Goal: Book appointment/travel/reservation

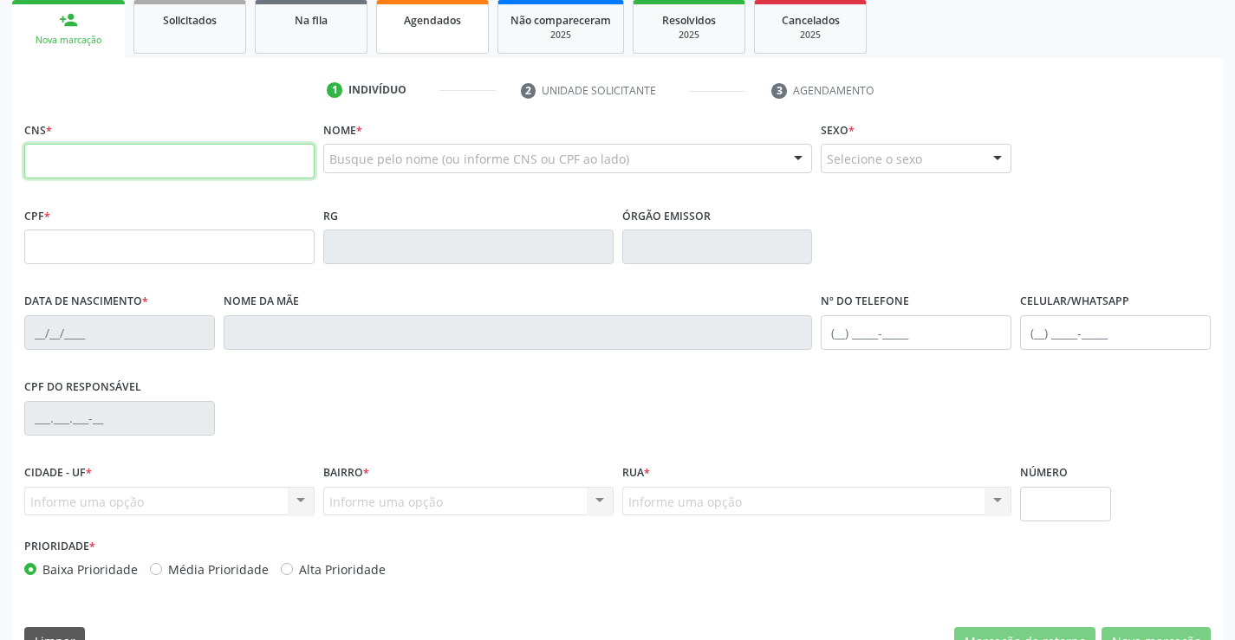
scroll to position [260, 0]
click at [116, 144] on input "text" at bounding box center [169, 160] width 290 height 35
type input "705 6054 3442 1817"
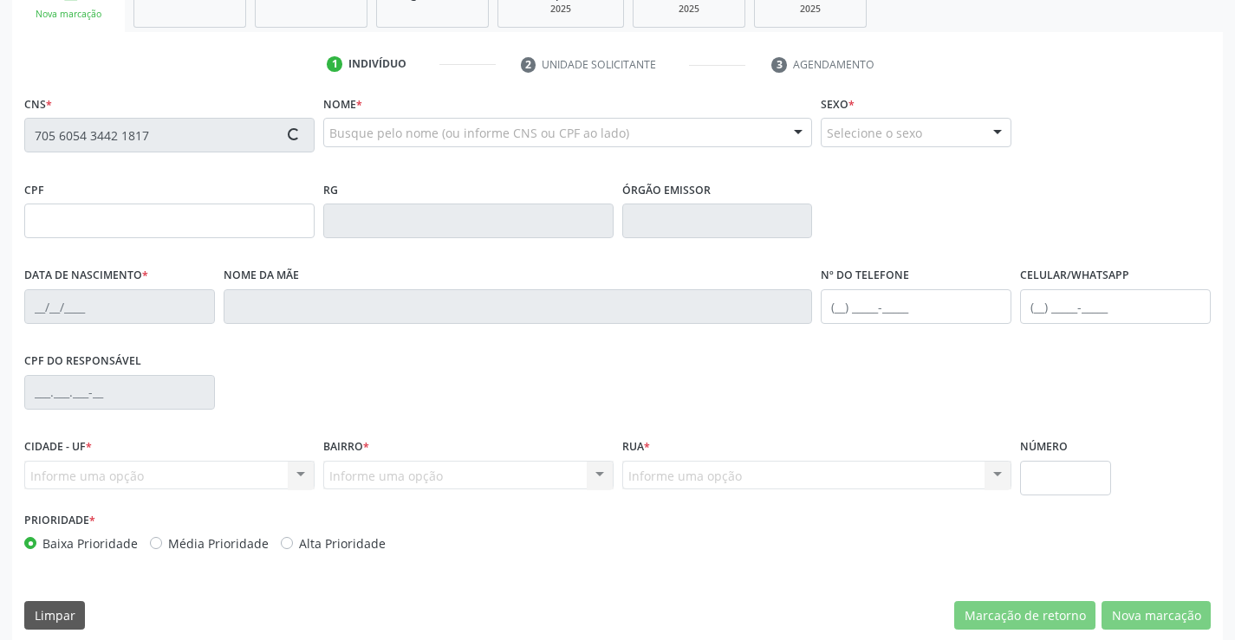
scroll to position [299, 0]
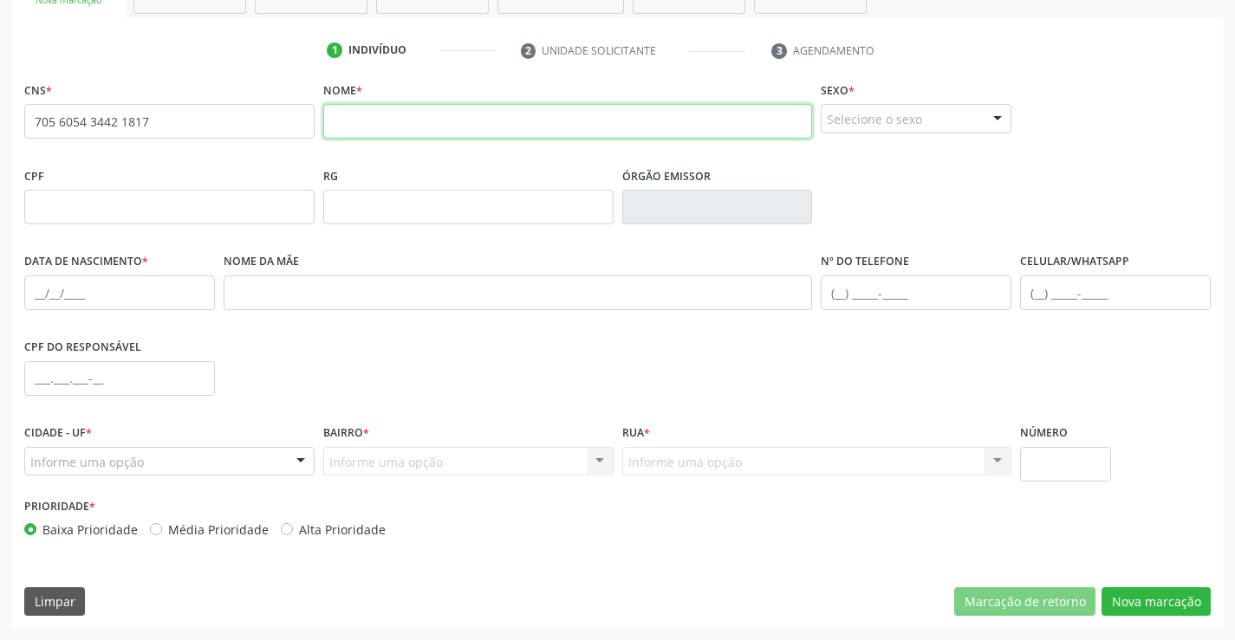
click at [387, 133] on input "text" at bounding box center [568, 121] width 490 height 35
click at [454, 120] on input "[PERSON_NAME]" at bounding box center [568, 121] width 490 height 35
type input "[PERSON_NAME] [PERSON_NAME]"
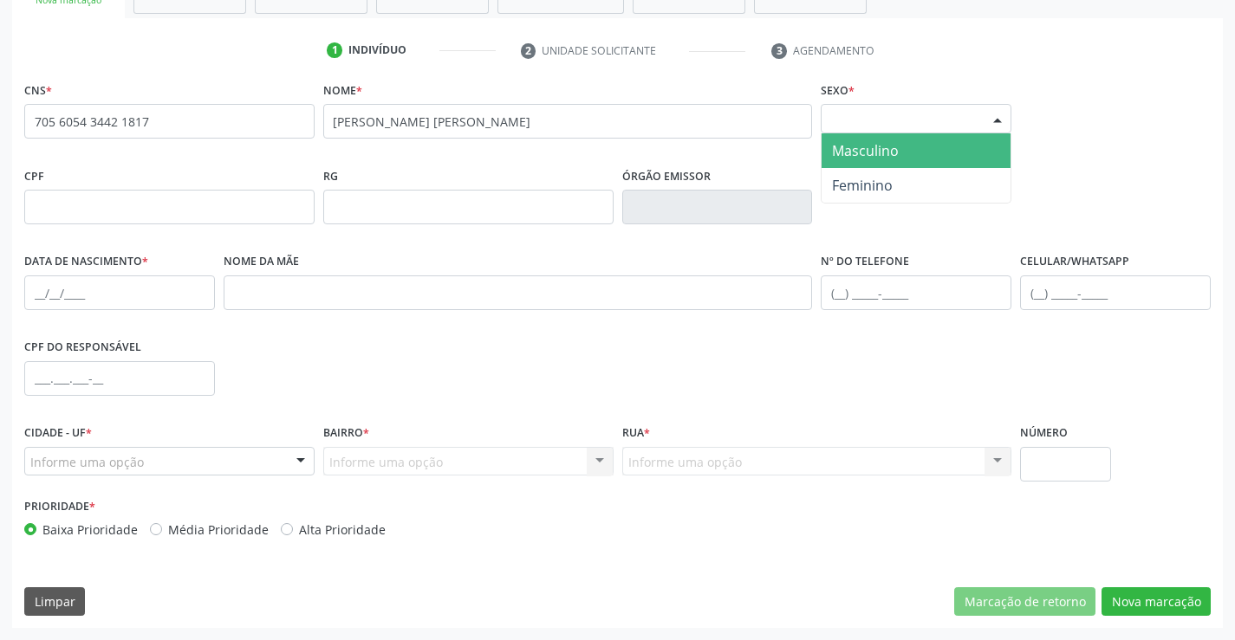
click at [971, 114] on div "Selecione o sexo" at bounding box center [916, 118] width 191 height 29
click at [874, 145] on span "Masculino" at bounding box center [865, 150] width 67 height 19
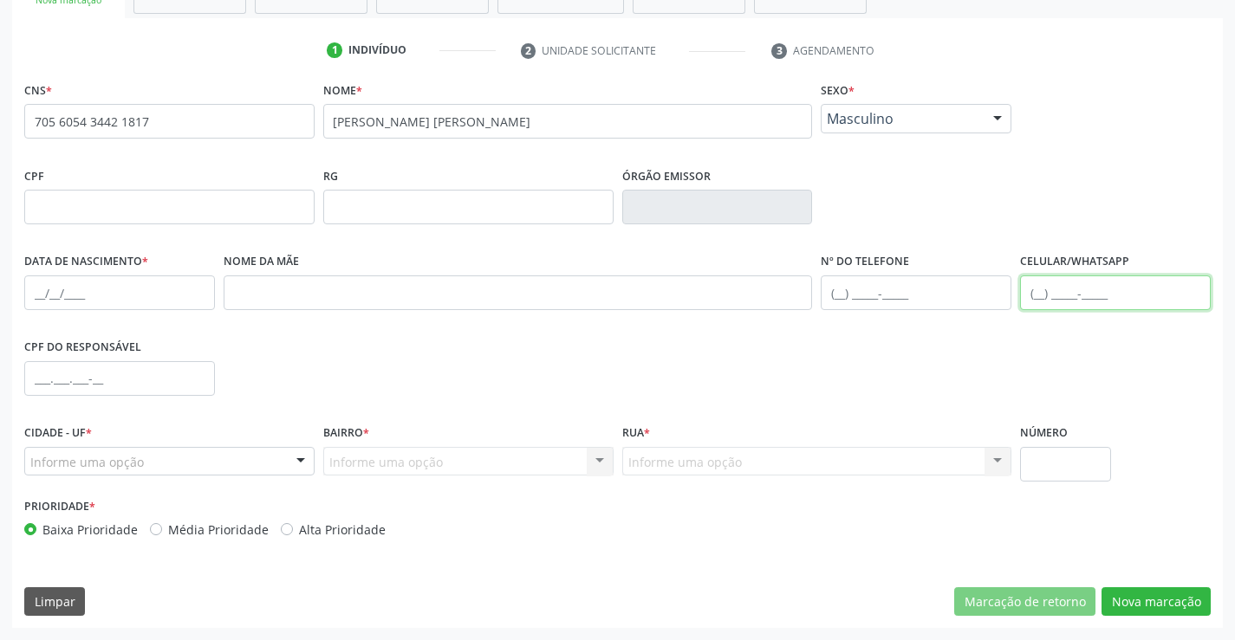
click at [1077, 285] on input "text" at bounding box center [1115, 293] width 191 height 35
type input "[PHONE_NUMBER]"
click at [182, 471] on div "Informe uma opção" at bounding box center [169, 461] width 290 height 29
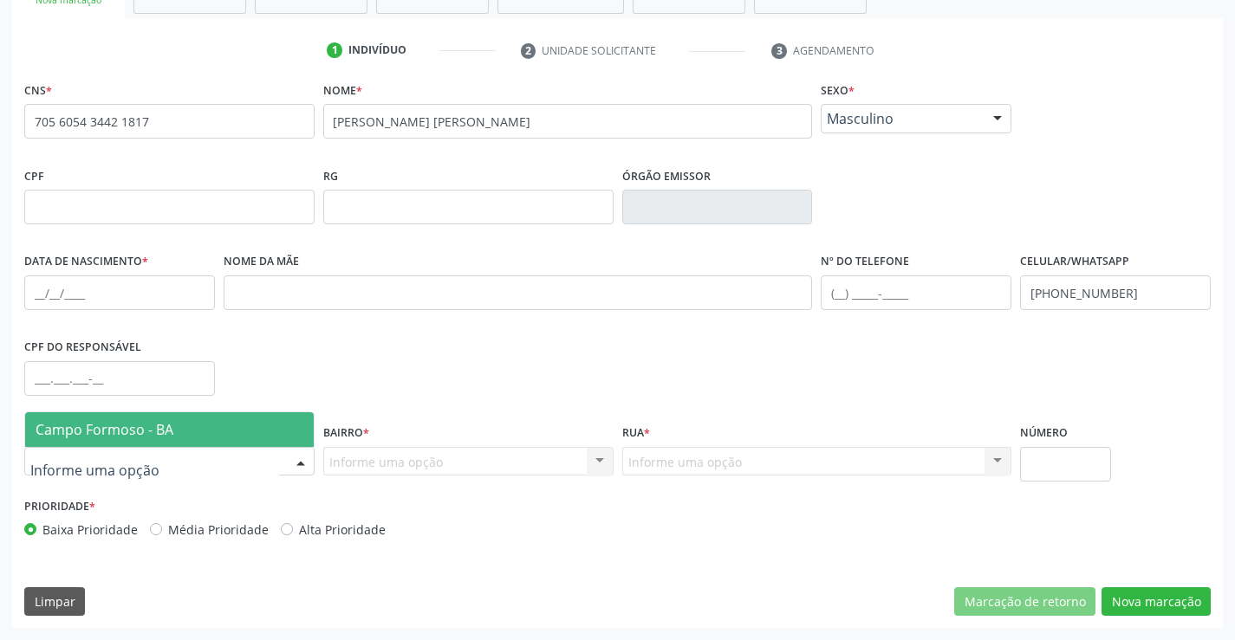
click at [162, 435] on span "Campo Formoso - BA" at bounding box center [105, 429] width 138 height 19
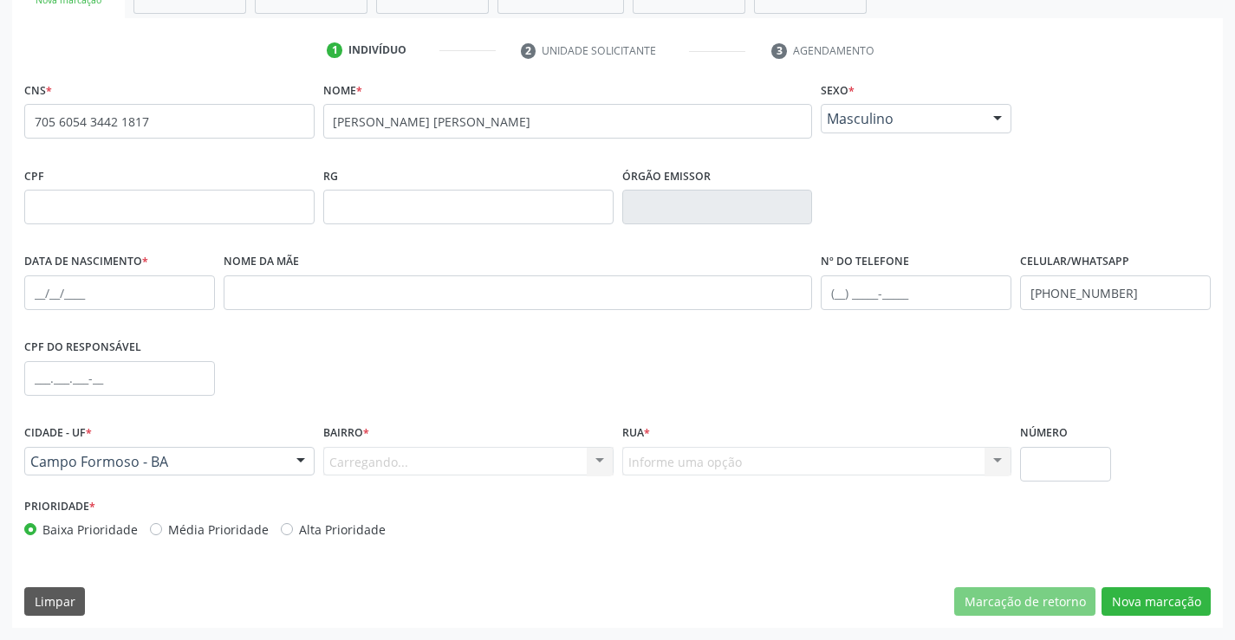
click at [381, 469] on div "Carregando... Nenhum resultado encontrado para: " " Nenhuma opção encontrada. D…" at bounding box center [468, 461] width 290 height 29
click at [384, 464] on div "Carregando... Nenhum resultado encontrado para: " " Nenhuma opção encontrada. D…" at bounding box center [468, 461] width 290 height 29
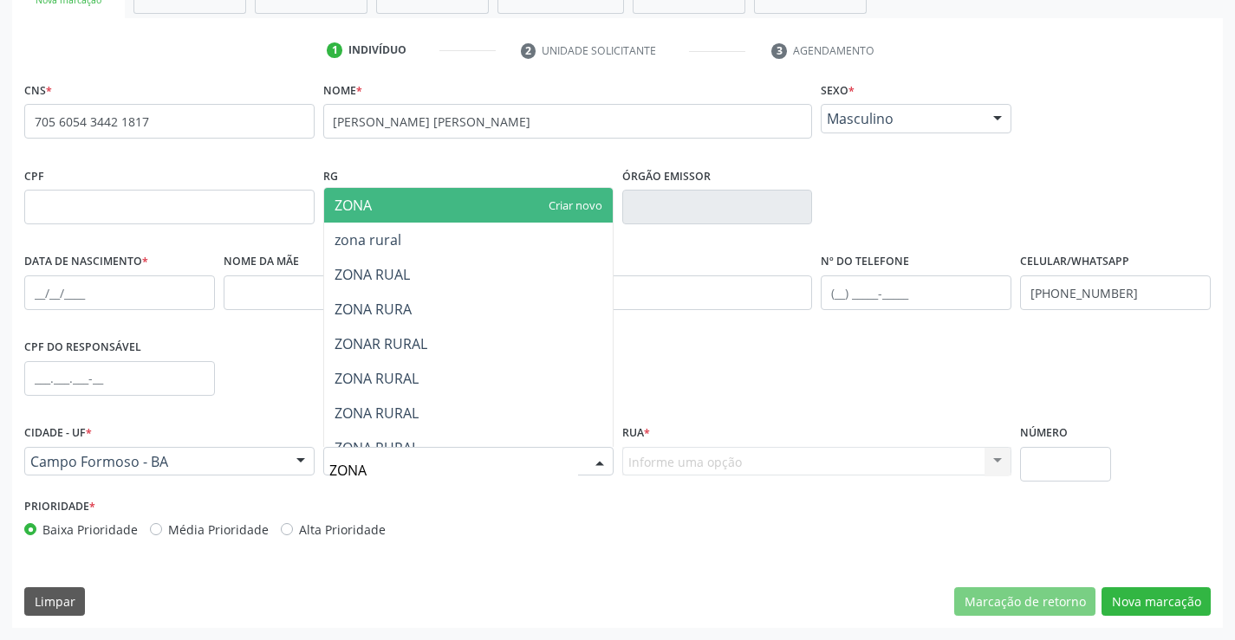
type input "ZONA R"
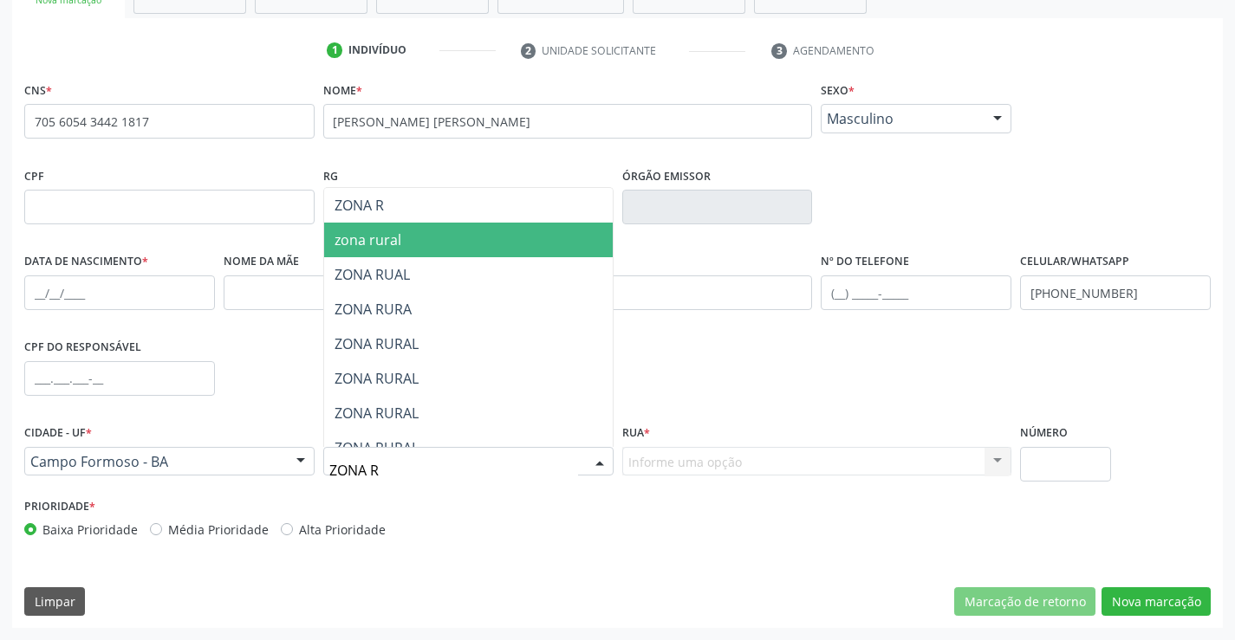
drag, startPoint x: 375, startPoint y: 248, endPoint x: 661, endPoint y: 333, distance: 298.3
click at [375, 248] on span "zona rural" at bounding box center [368, 240] width 67 height 19
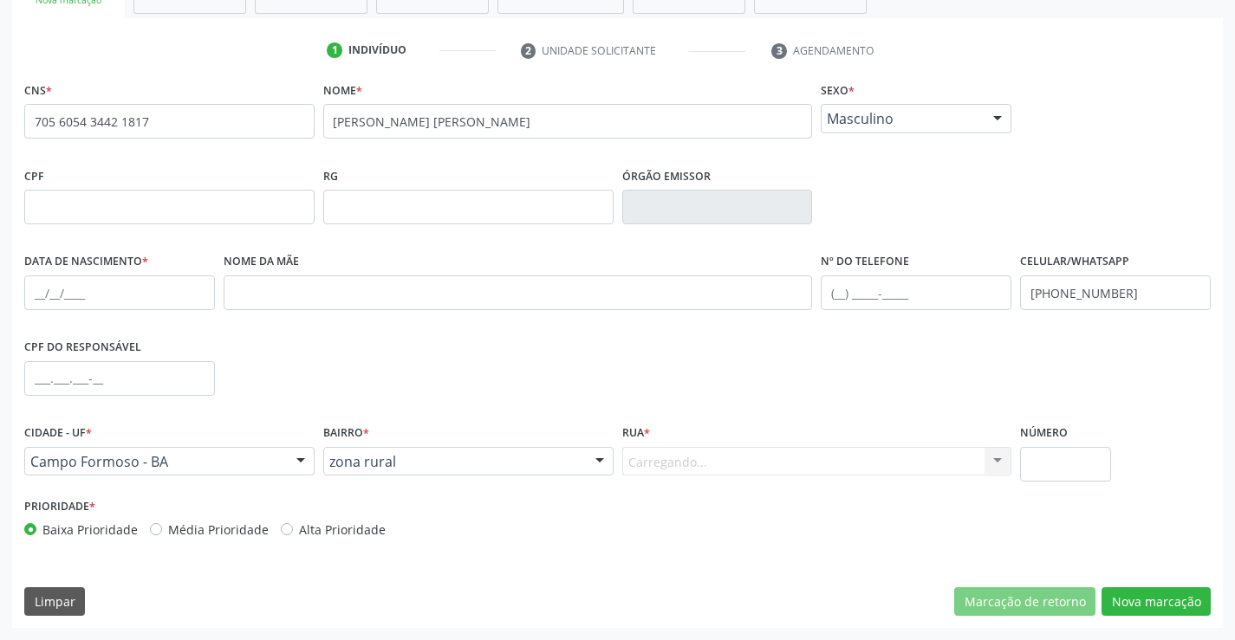
click at [701, 462] on div "Carregando... Nenhum resultado encontrado para: " " Nenhuma opção encontrada. D…" at bounding box center [817, 461] width 390 height 29
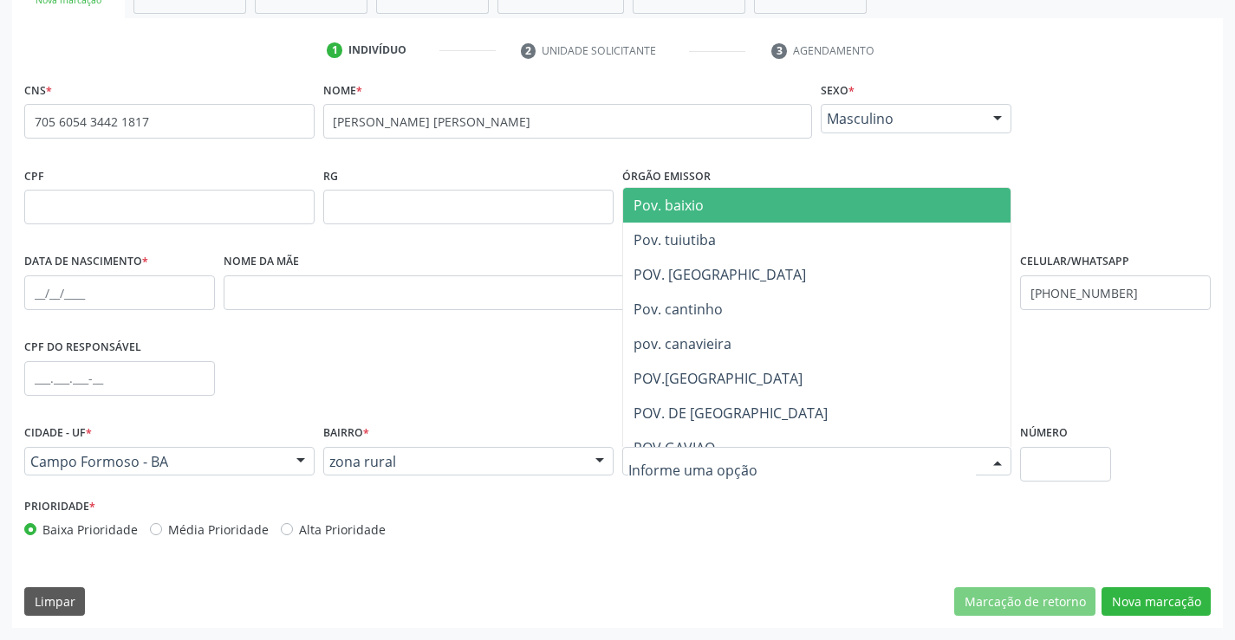
drag, startPoint x: 658, startPoint y: 460, endPoint x: 648, endPoint y: 465, distance: 10.5
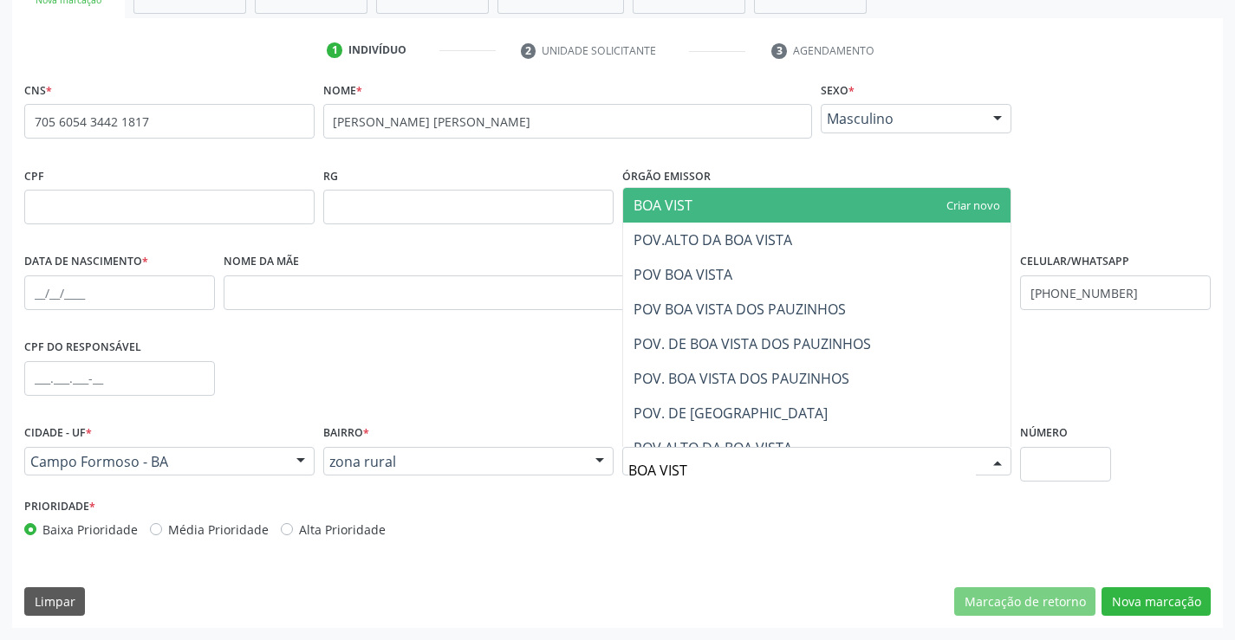
type input "BOA VISTA"
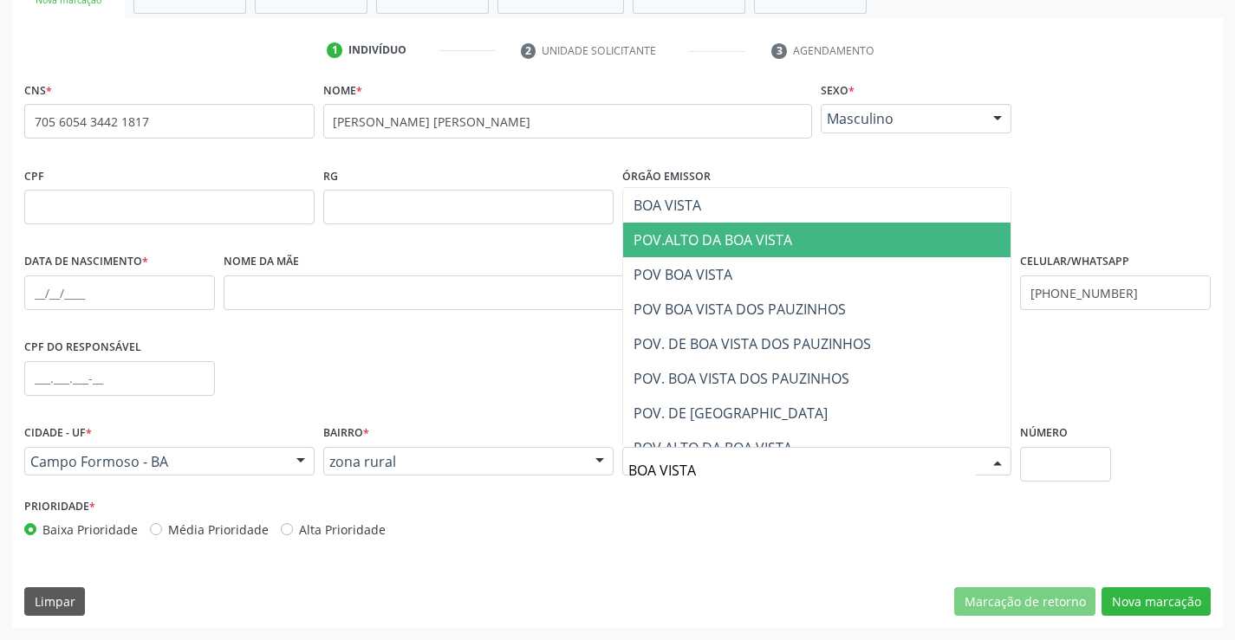
click at [750, 236] on span "POV.ALTO DA BOA VISTA" at bounding box center [713, 240] width 159 height 19
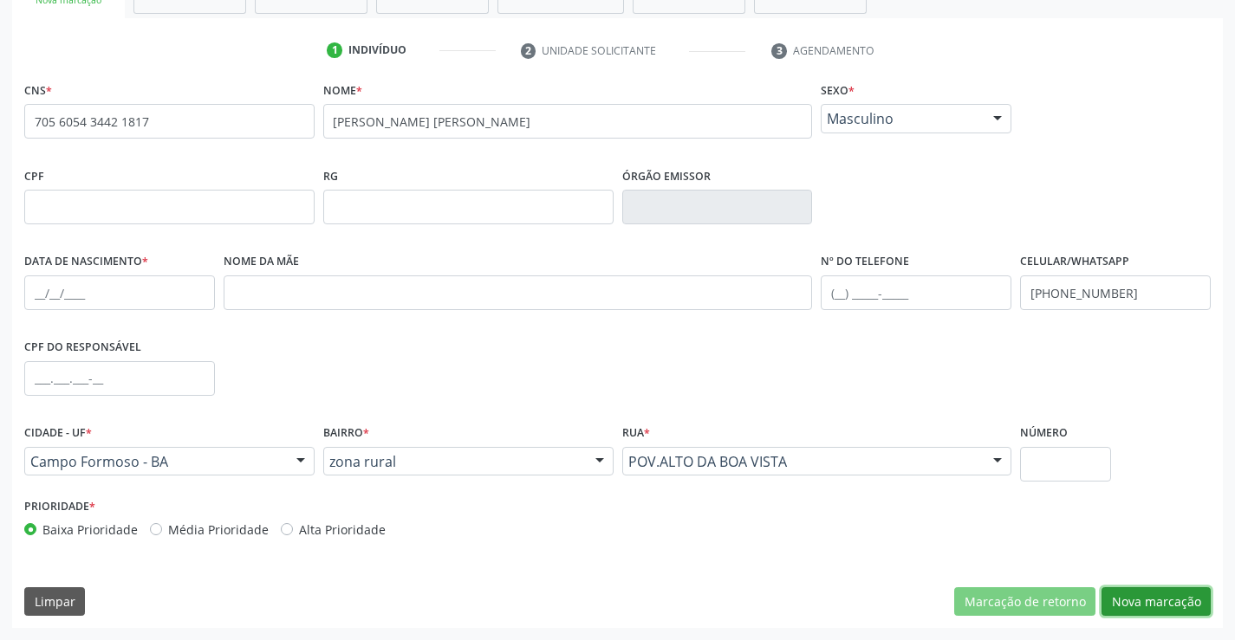
click at [1166, 606] on button "Nova marcação" at bounding box center [1156, 602] width 109 height 29
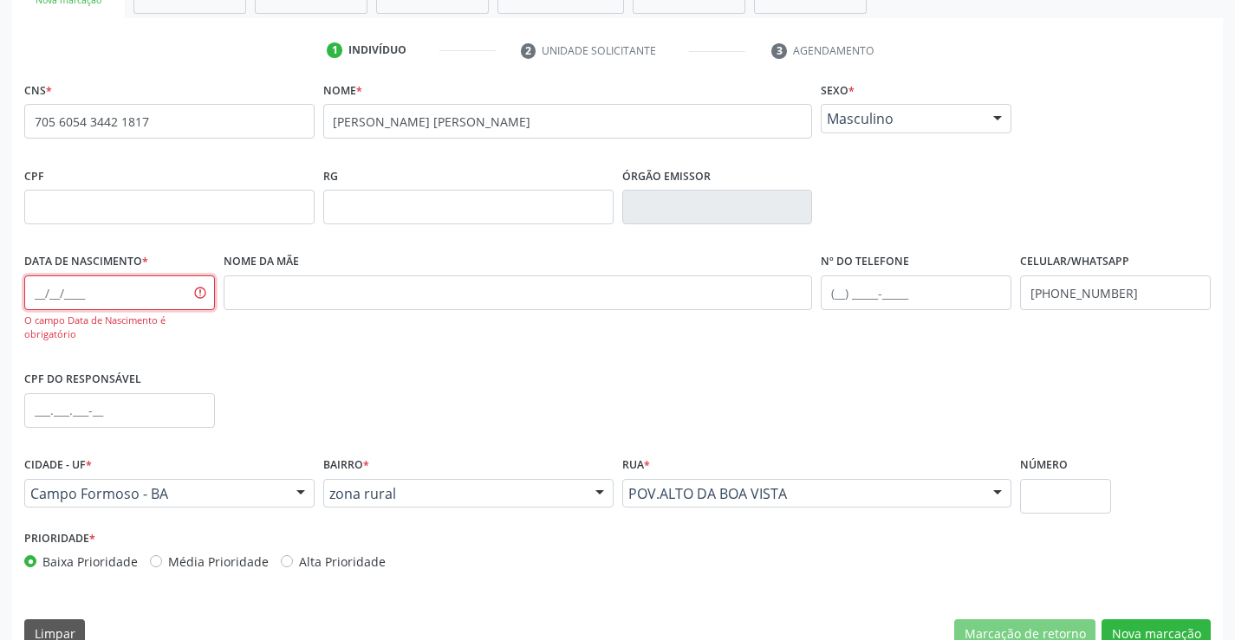
click at [136, 294] on input "text" at bounding box center [119, 293] width 191 height 35
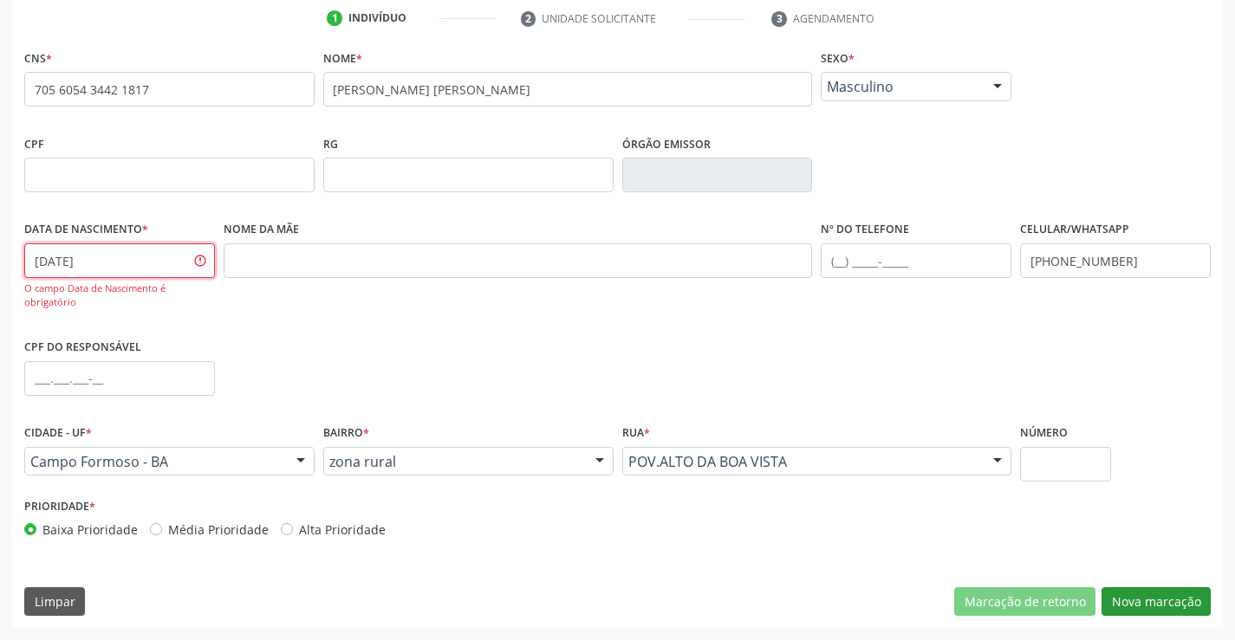
type input "[DATE]"
click at [1147, 593] on button "Nova marcação" at bounding box center [1156, 602] width 109 height 29
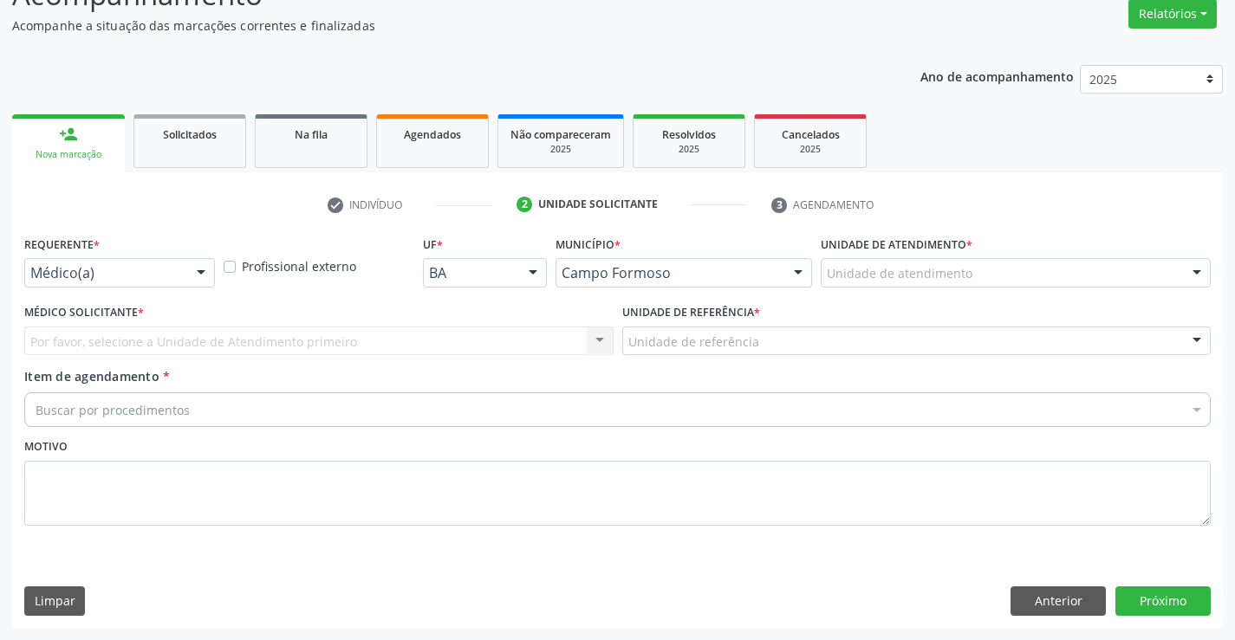
scroll to position [145, 0]
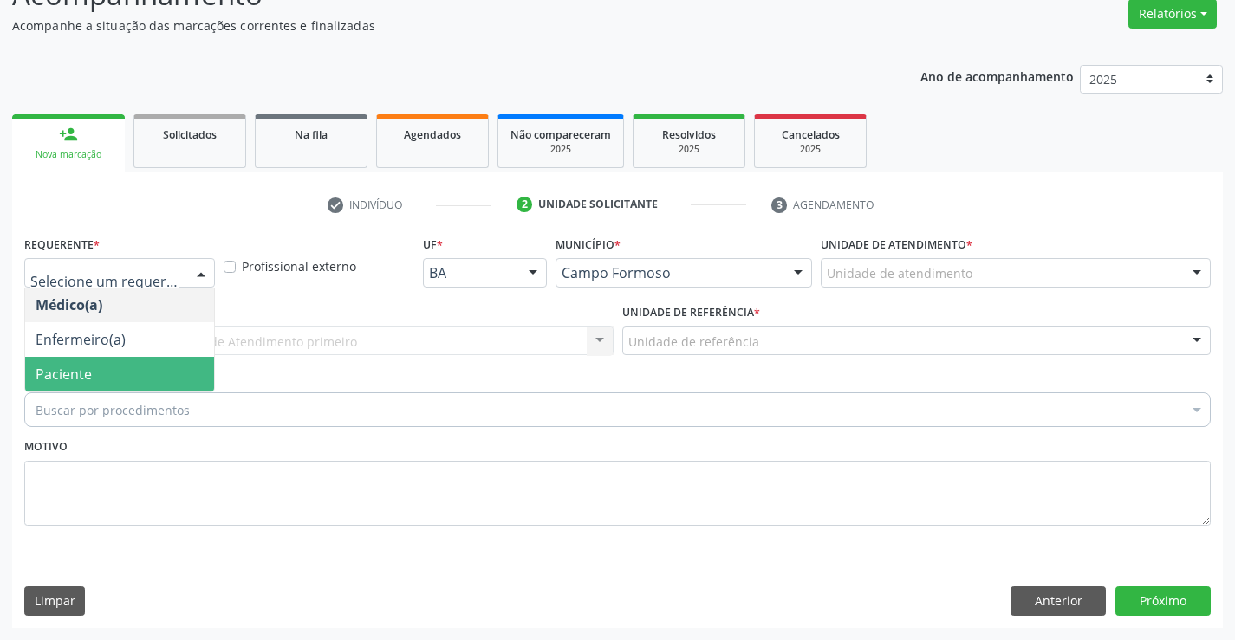
click at [87, 383] on span "Paciente" at bounding box center [64, 374] width 56 height 19
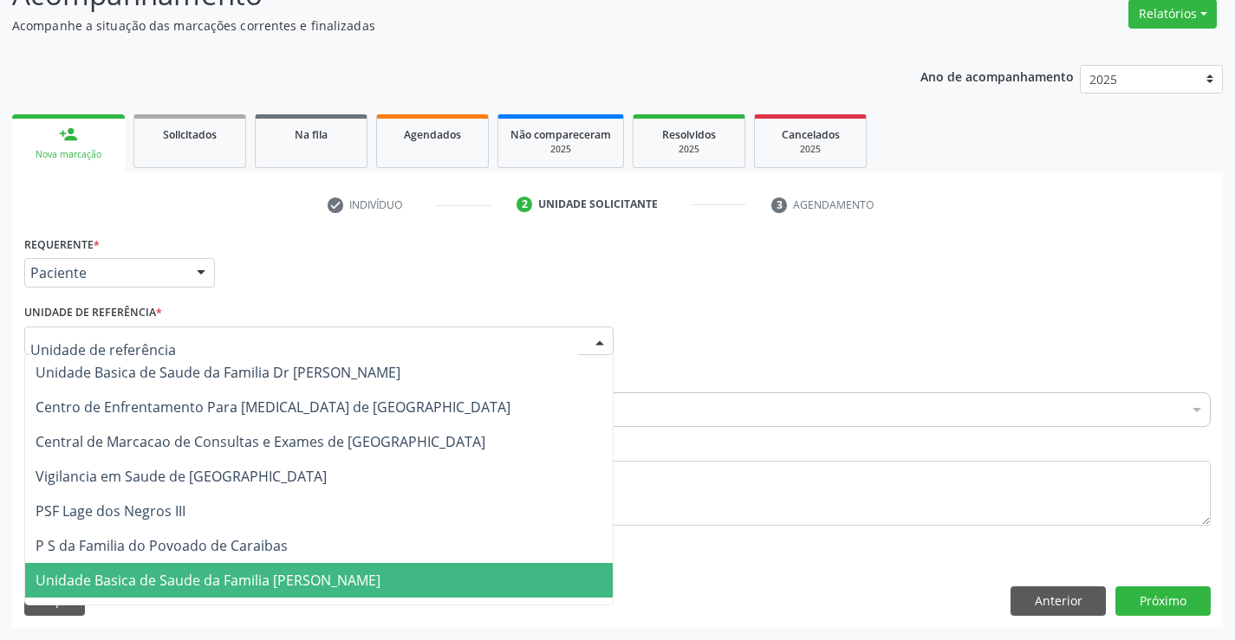
click at [157, 590] on span "Unidade Basica de Saude da Familia [PERSON_NAME]" at bounding box center [208, 580] width 345 height 19
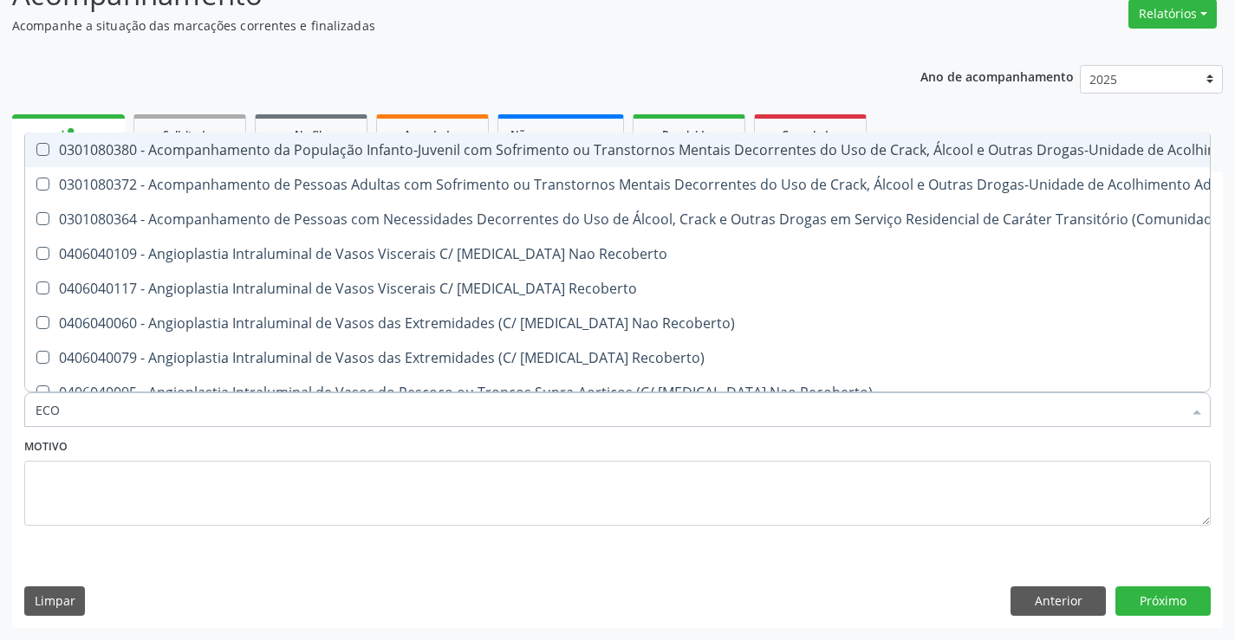
type input "ECOC"
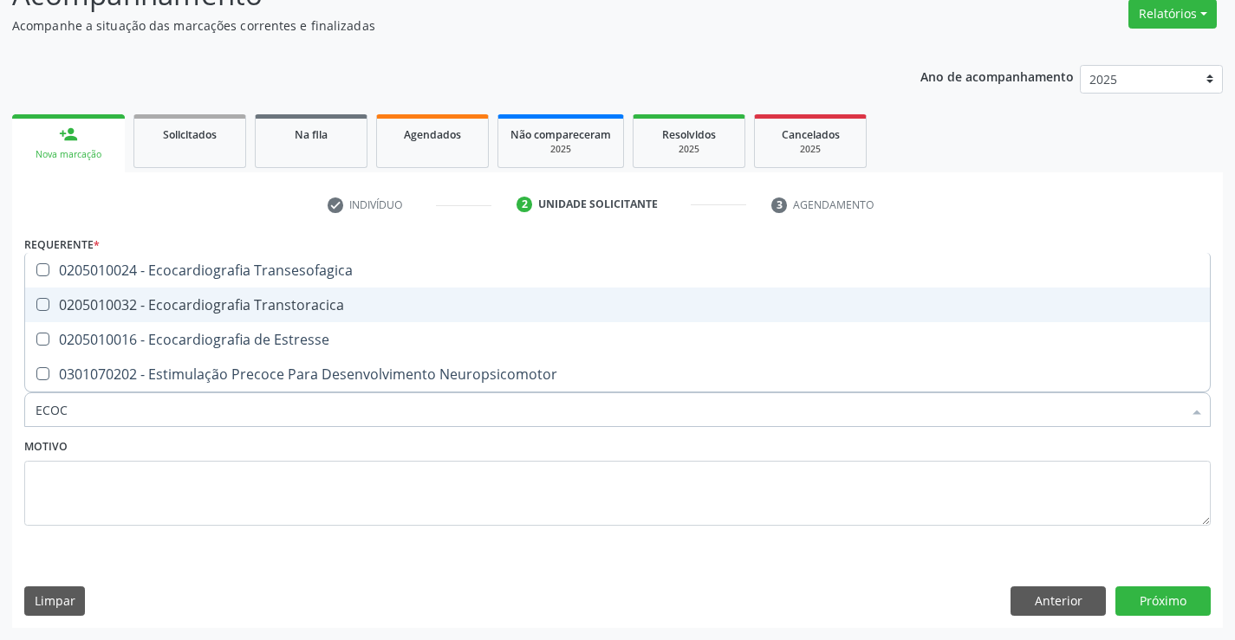
click at [244, 312] on div "0205010032 - Ecocardiografia Transtoracica" at bounding box center [618, 305] width 1164 height 14
checkbox Transtoracica "true"
click at [155, 543] on div "Requerente * Paciente Médico(a) Enfermeiro(a) Paciente Nenhum resultado encontr…" at bounding box center [617, 429] width 1211 height 396
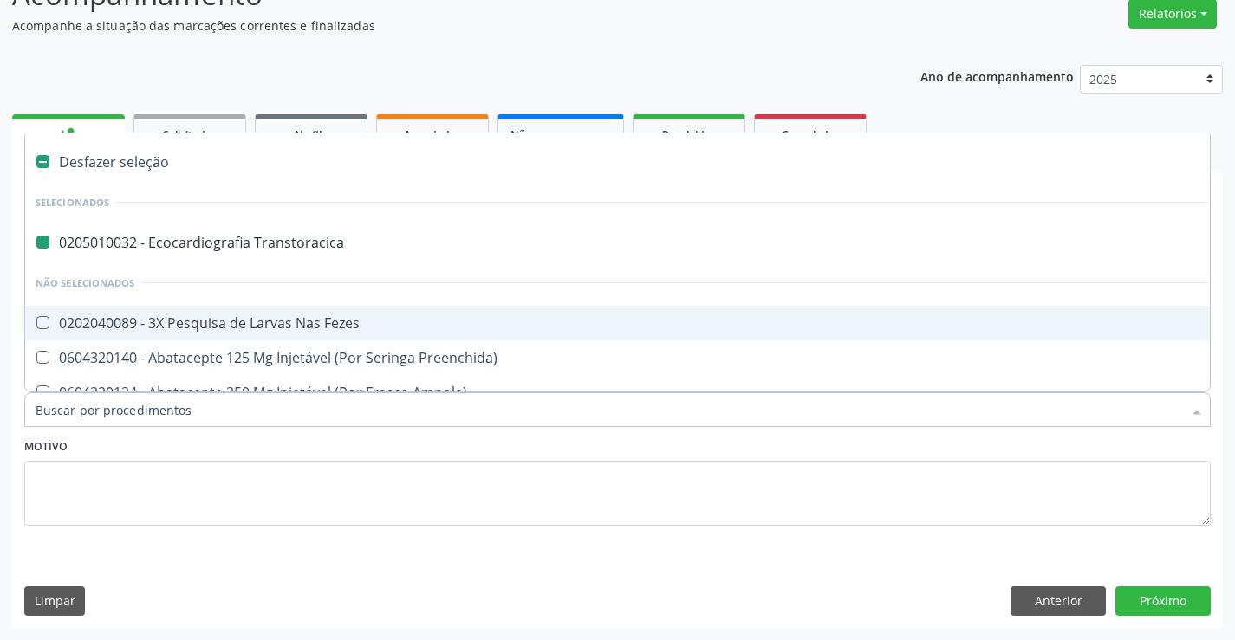
type input "H"
checkbox Transtoracica "false"
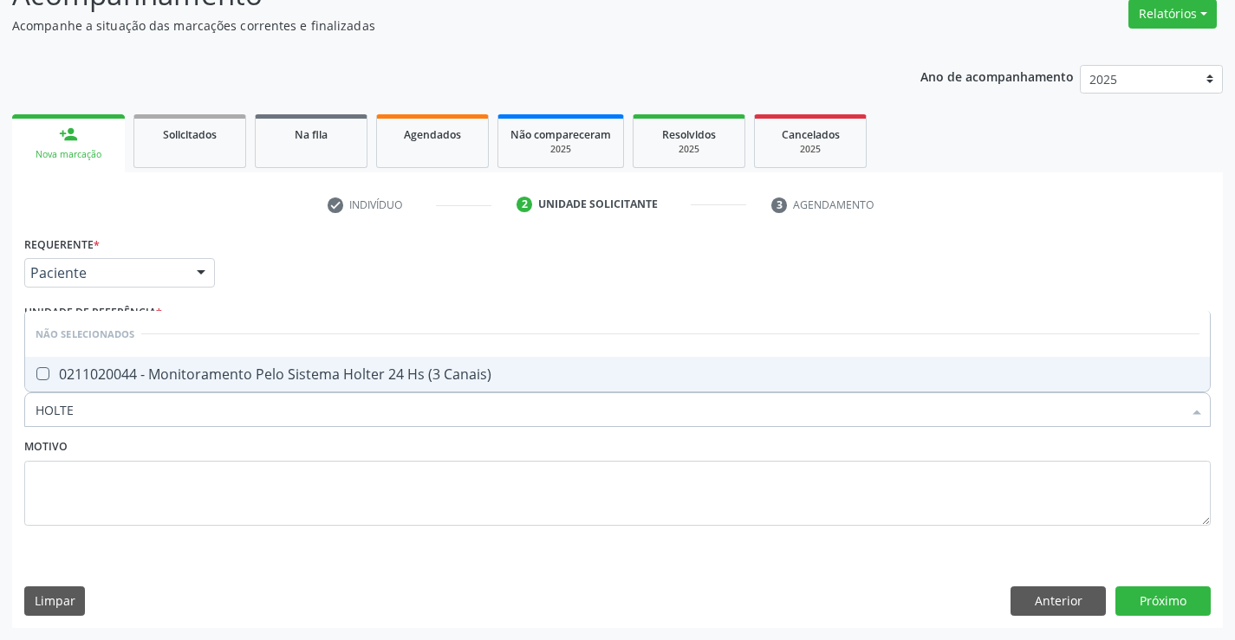
type input "HOLTER"
click at [142, 374] on div "0211020044 - Monitoramento Pelo Sistema Holter 24 Hs (3 Canais)" at bounding box center [618, 374] width 1164 height 14
checkbox Canais\) "true"
click at [133, 432] on div "Item de agendamento * HOLTER Desfazer seleção Não selecionados 0211020044 - Mon…" at bounding box center [617, 400] width 1195 height 67
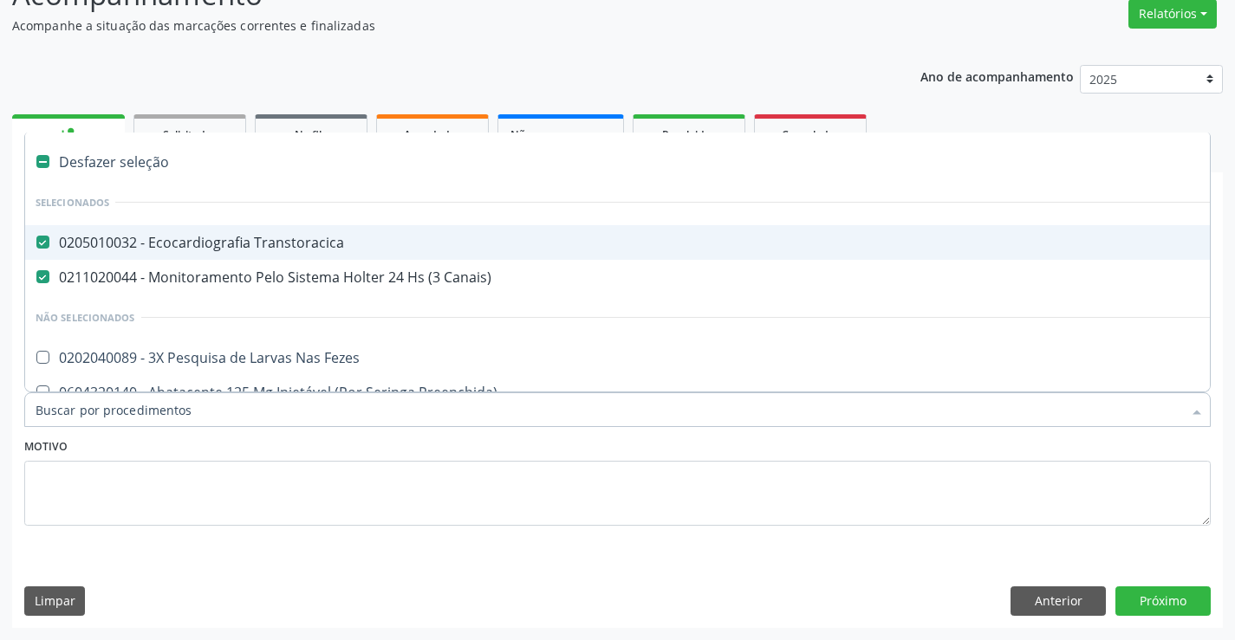
type input "M"
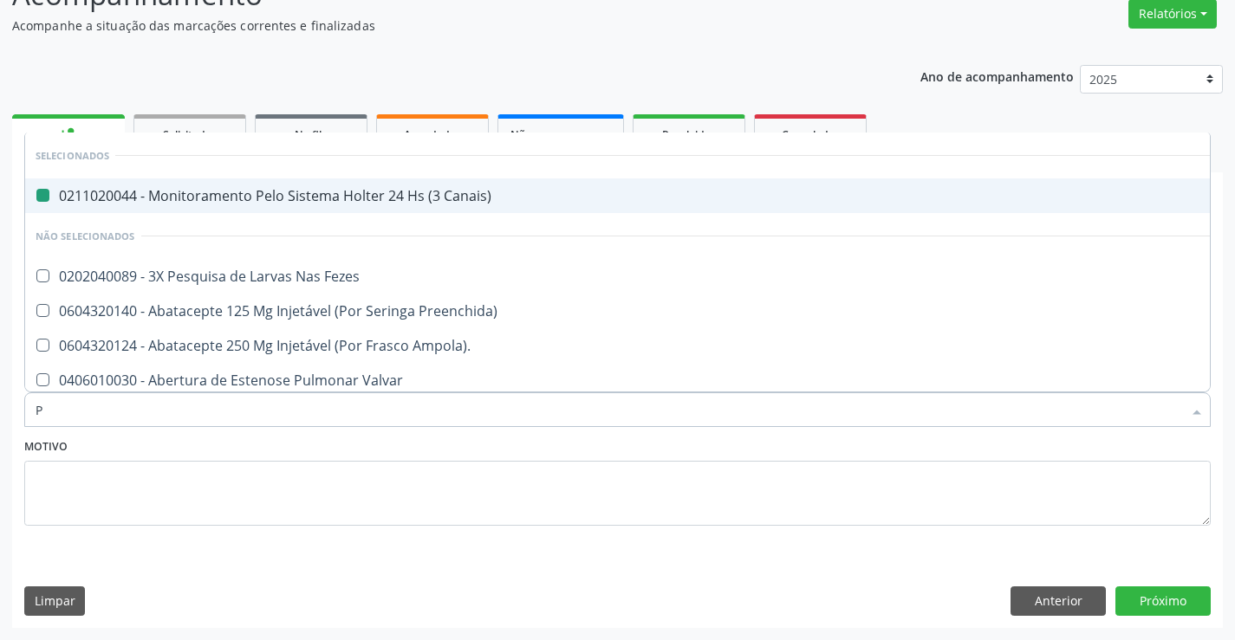
type input "PR"
checkbox Canais\) "false"
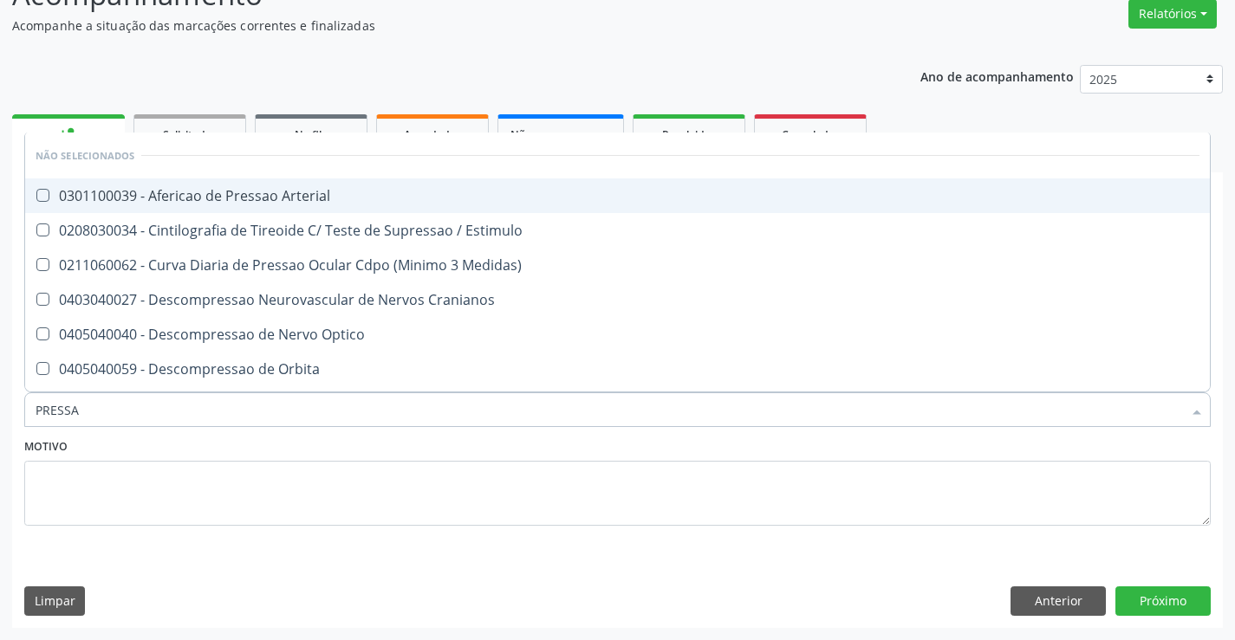
type input "PRESSAO"
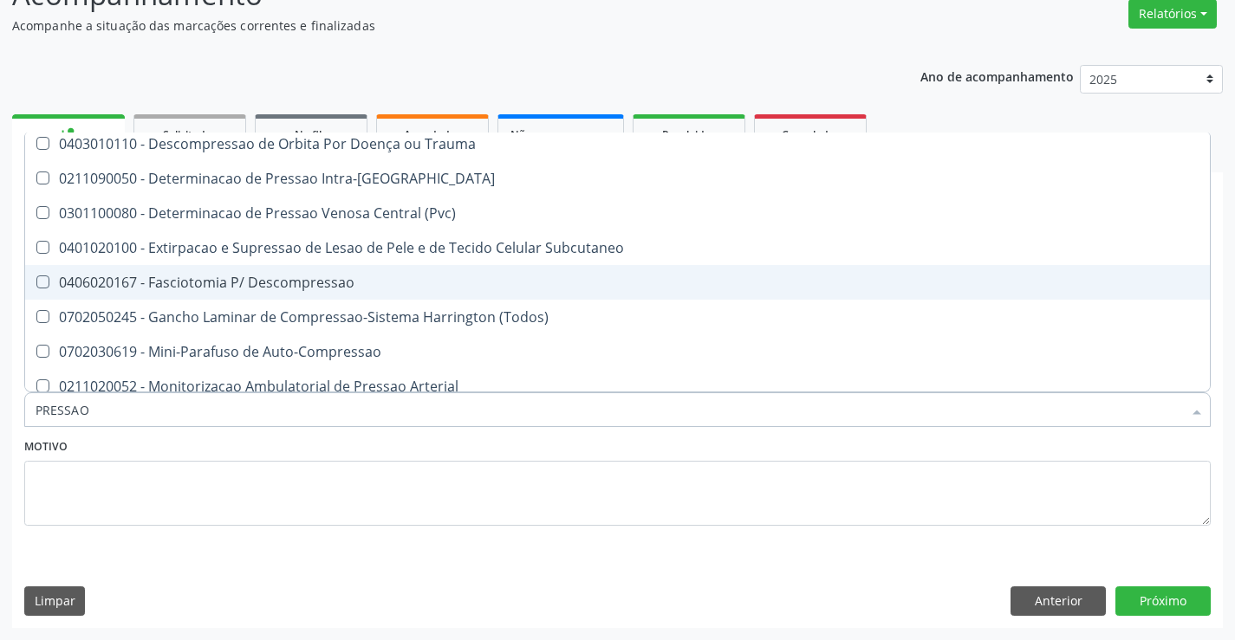
scroll to position [347, 0]
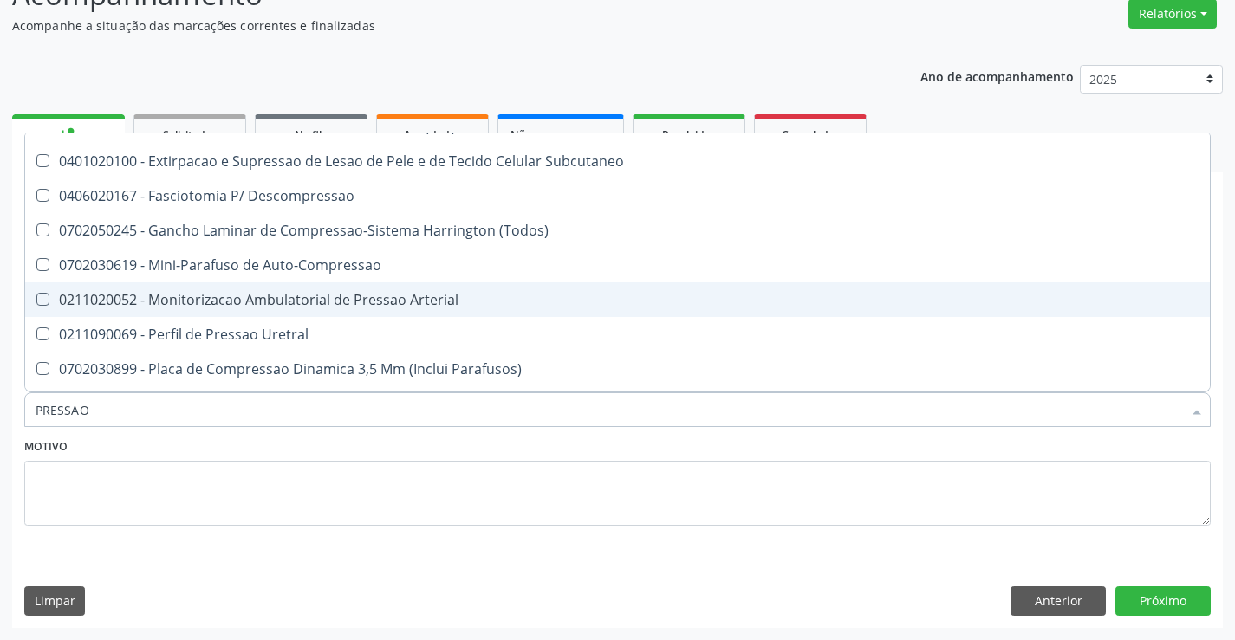
click at [436, 307] on div "0211020052 - Monitorizacao Ambulatorial de Pressao Arterial" at bounding box center [618, 300] width 1164 height 14
checkbox Arterial "true"
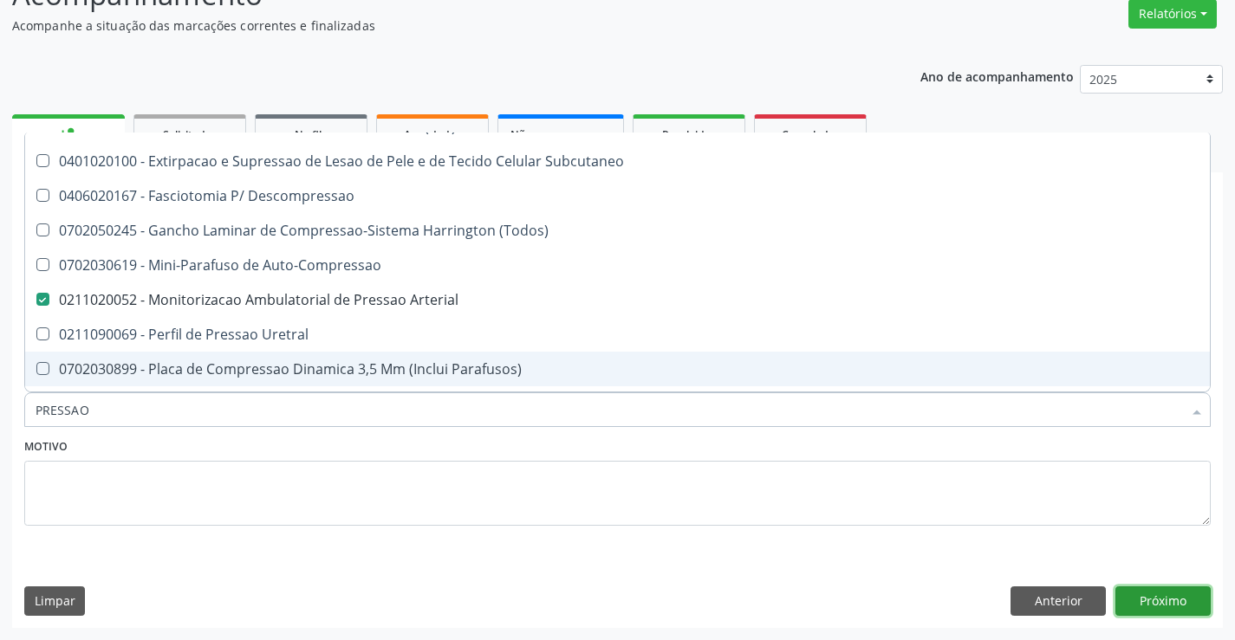
click at [1150, 607] on button "Próximo" at bounding box center [1162, 601] width 95 height 29
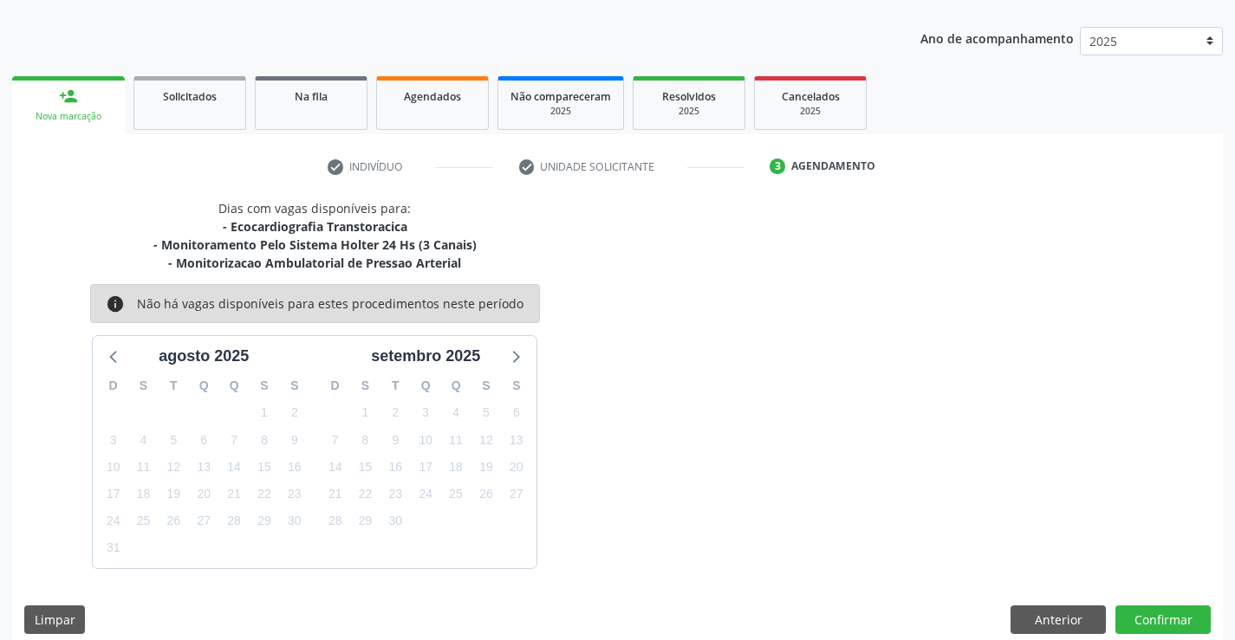
scroll to position [201, 0]
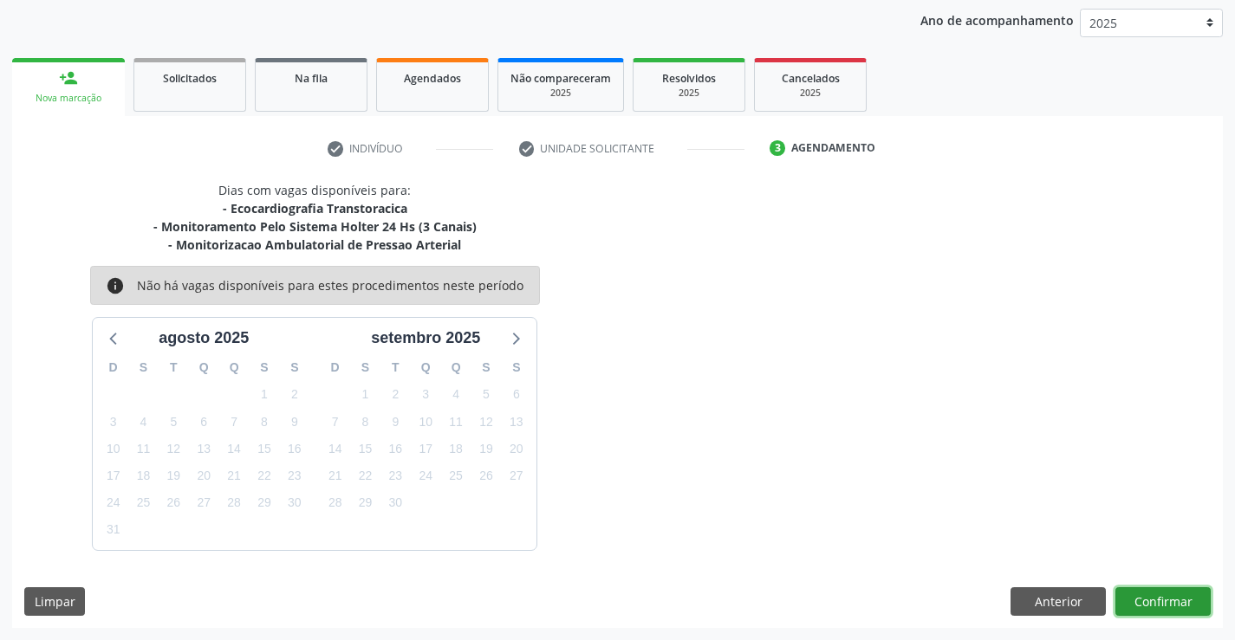
click at [1139, 593] on button "Confirmar" at bounding box center [1162, 602] width 95 height 29
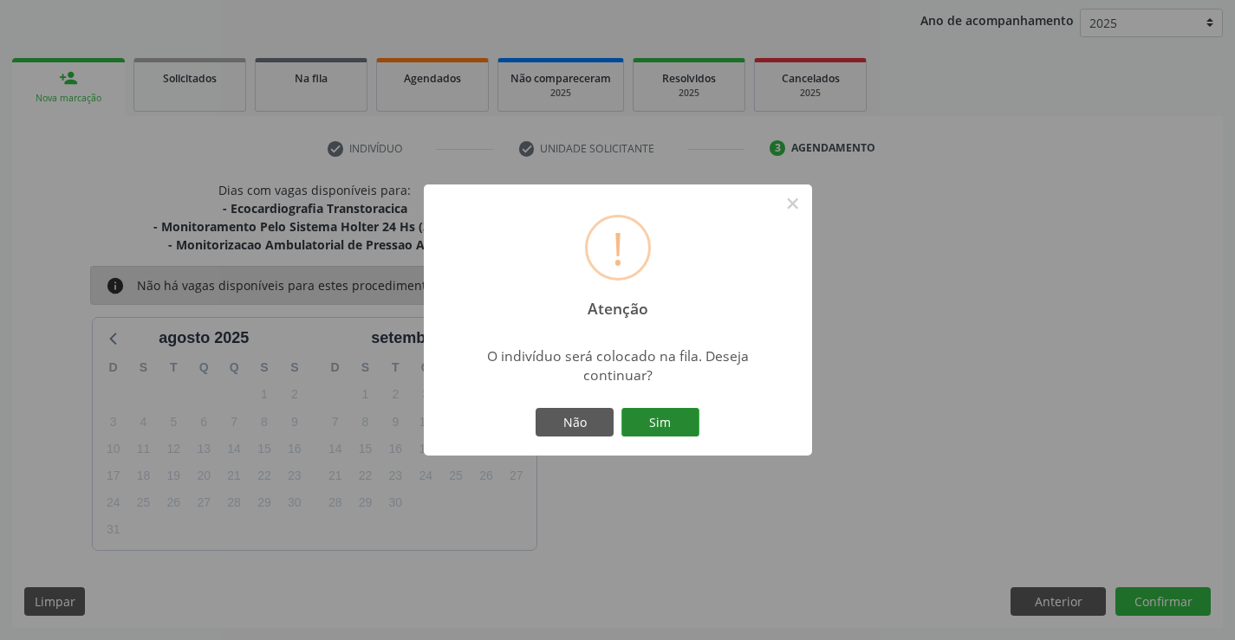
click at [678, 424] on button "Sim" at bounding box center [660, 422] width 78 height 29
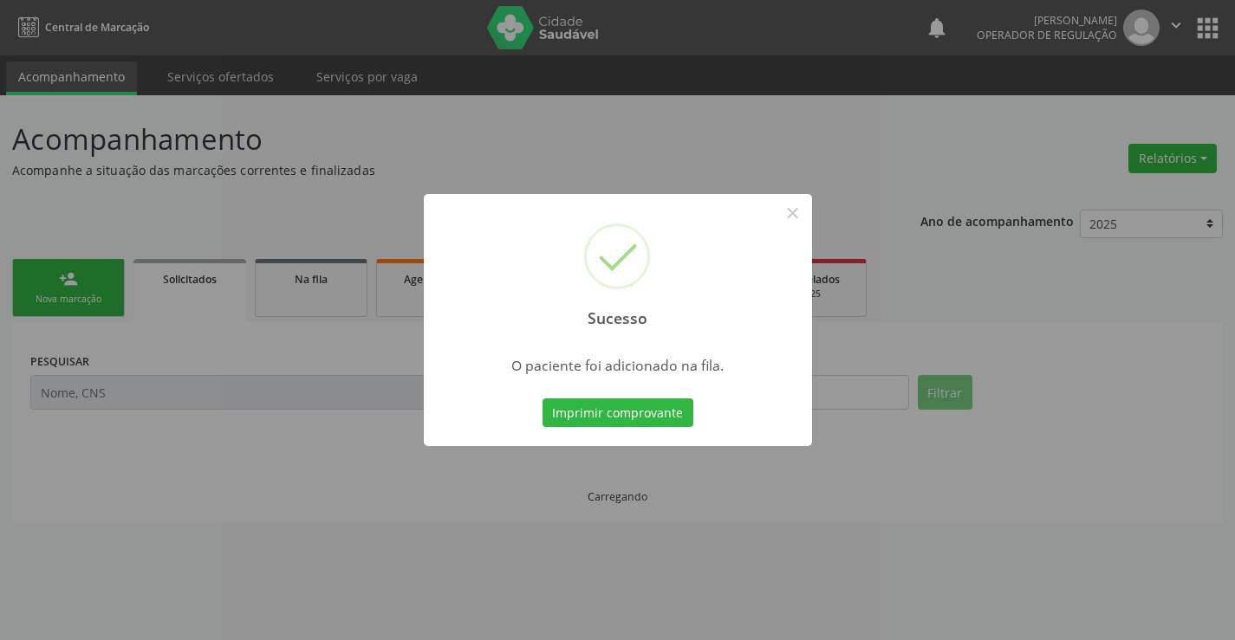
scroll to position [0, 0]
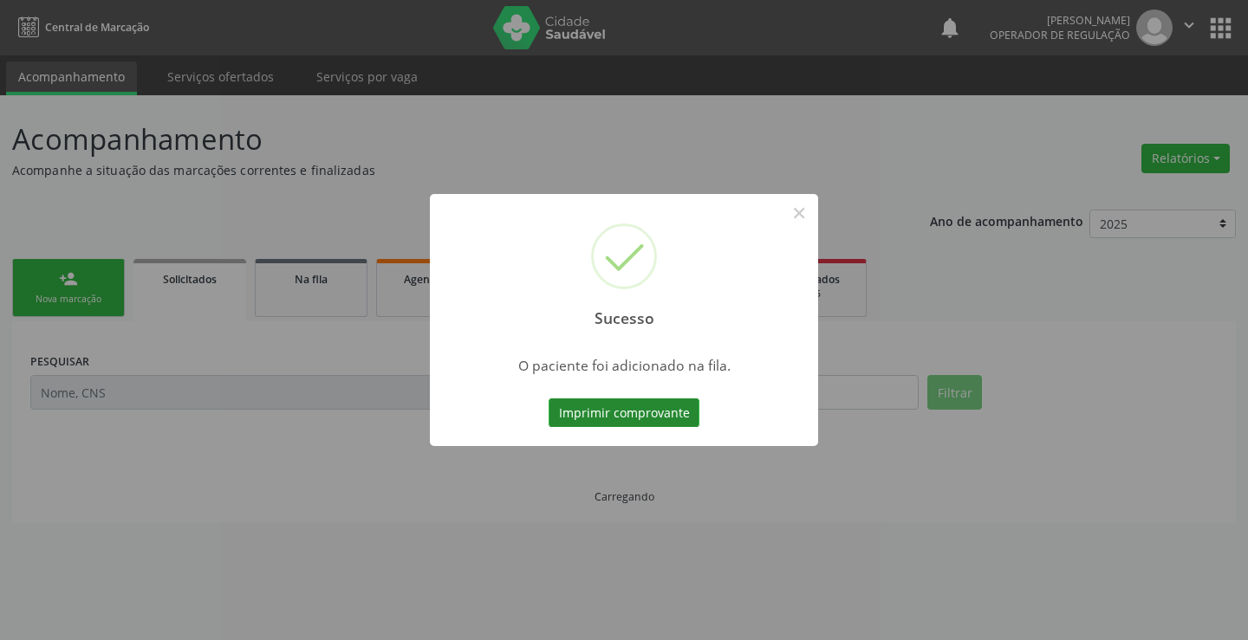
click at [621, 408] on button "Imprimir comprovante" at bounding box center [624, 413] width 151 height 29
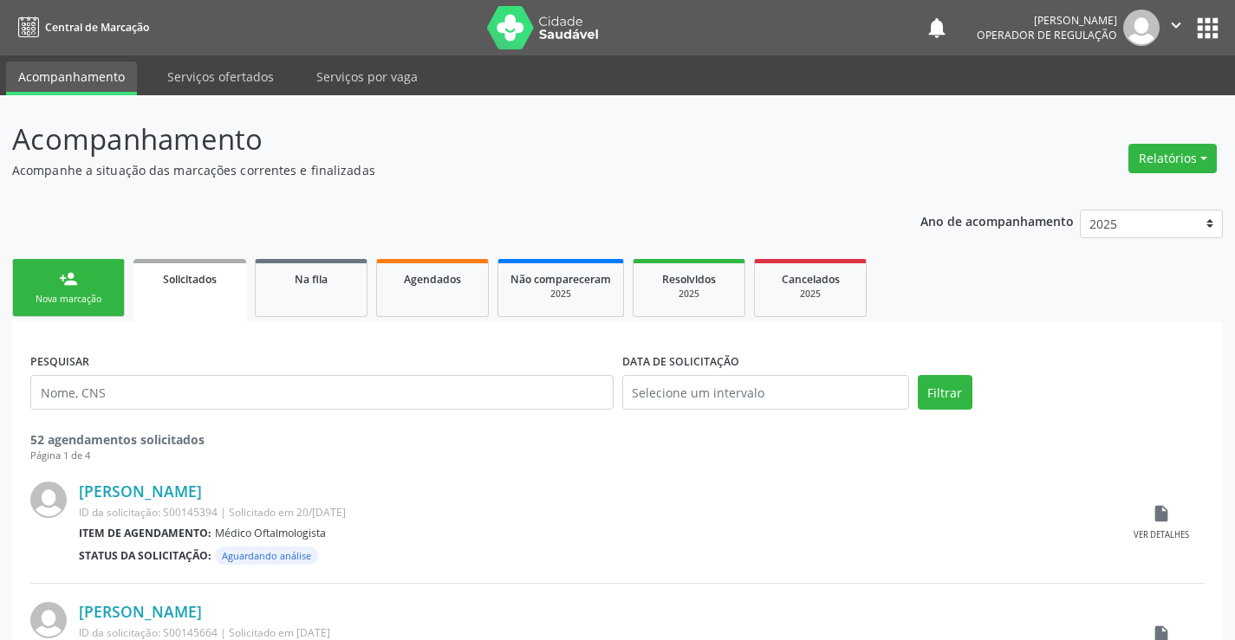
click at [84, 289] on link "person_add Nova marcação" at bounding box center [68, 288] width 113 height 58
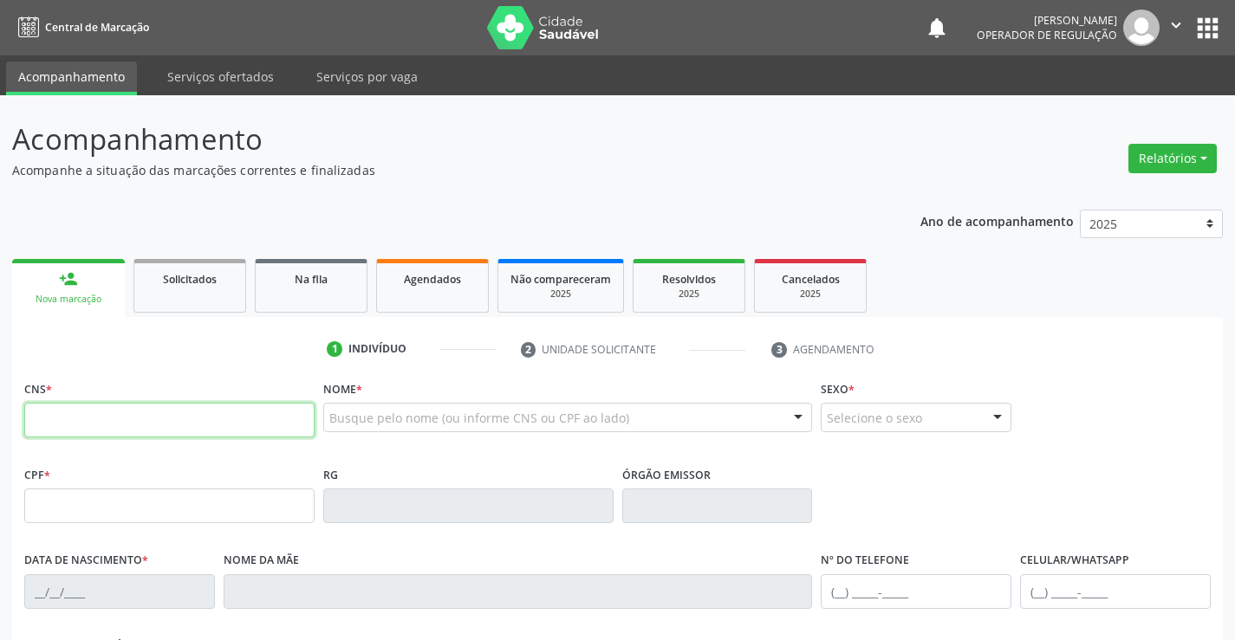
click at [98, 426] on input "text" at bounding box center [169, 420] width 290 height 35
type input "701 0078 9785 1993"
type input "2051811474"
type input "29[DATE]"
type input "[PHONE_NUMBER]"
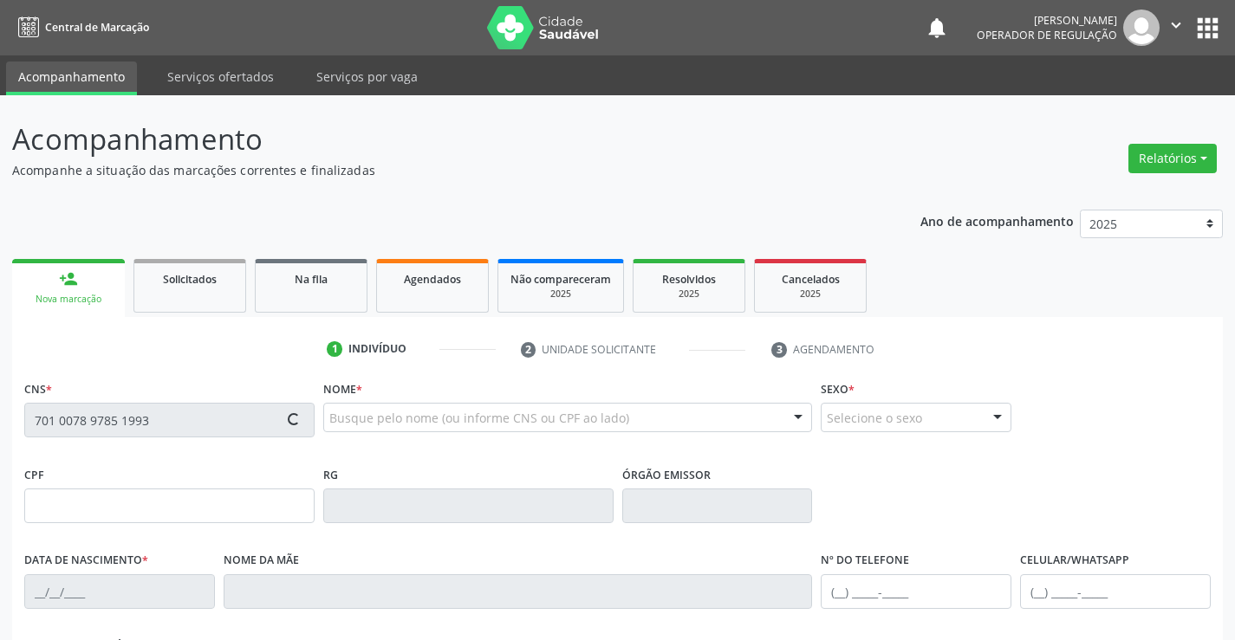
type input "[PHONE_NUMBER]"
type input "045.091.515-86"
type input "S/N"
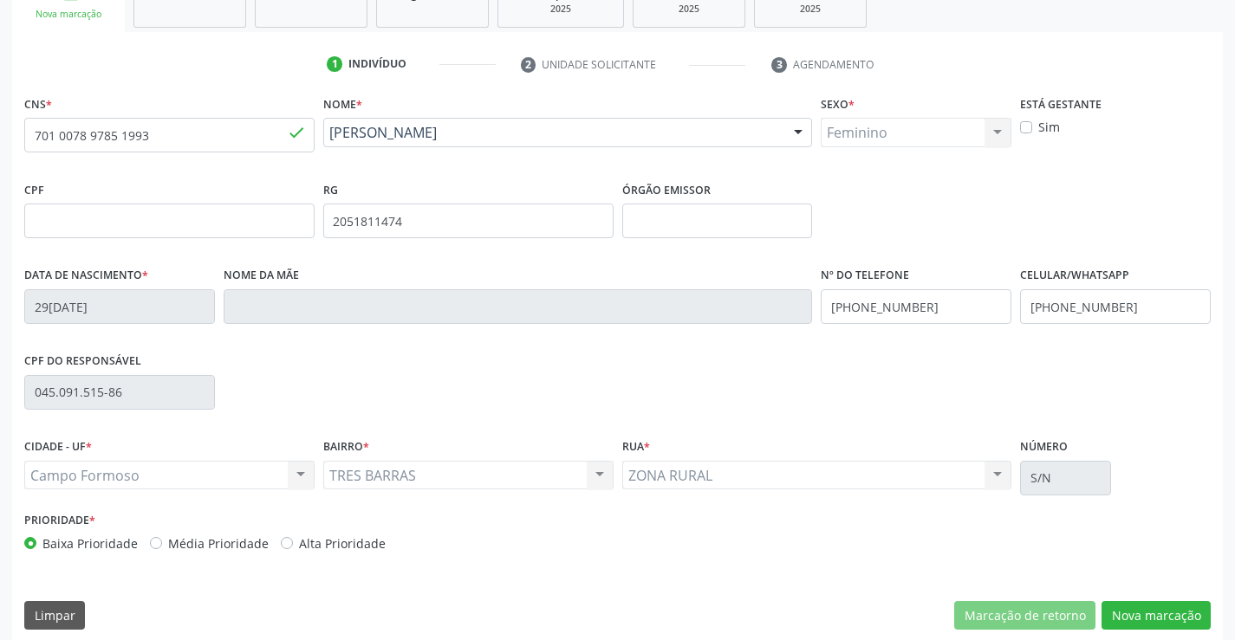
scroll to position [299, 0]
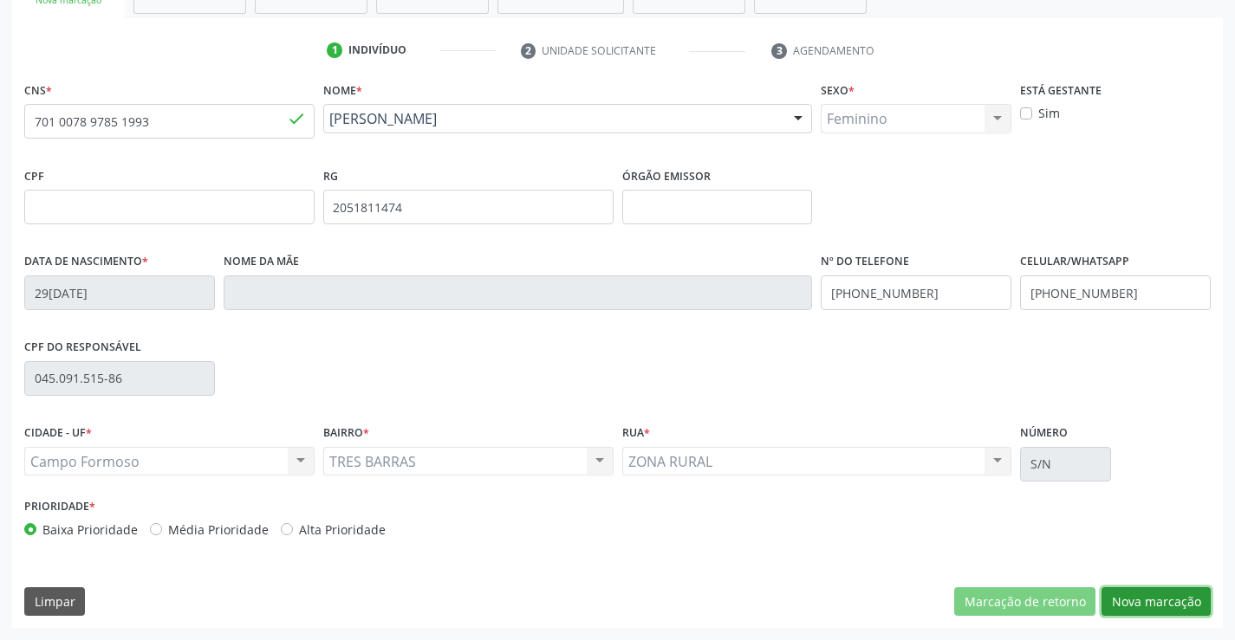
click at [1159, 608] on button "Nova marcação" at bounding box center [1156, 602] width 109 height 29
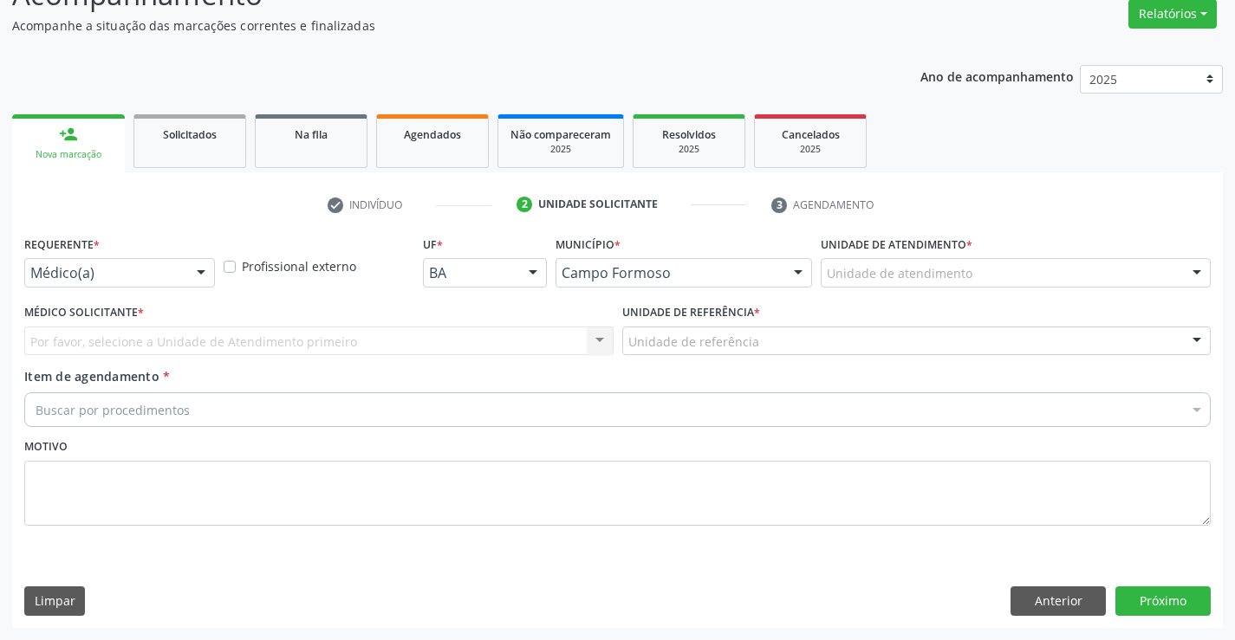
scroll to position [145, 0]
click at [190, 275] on div at bounding box center [201, 273] width 26 height 29
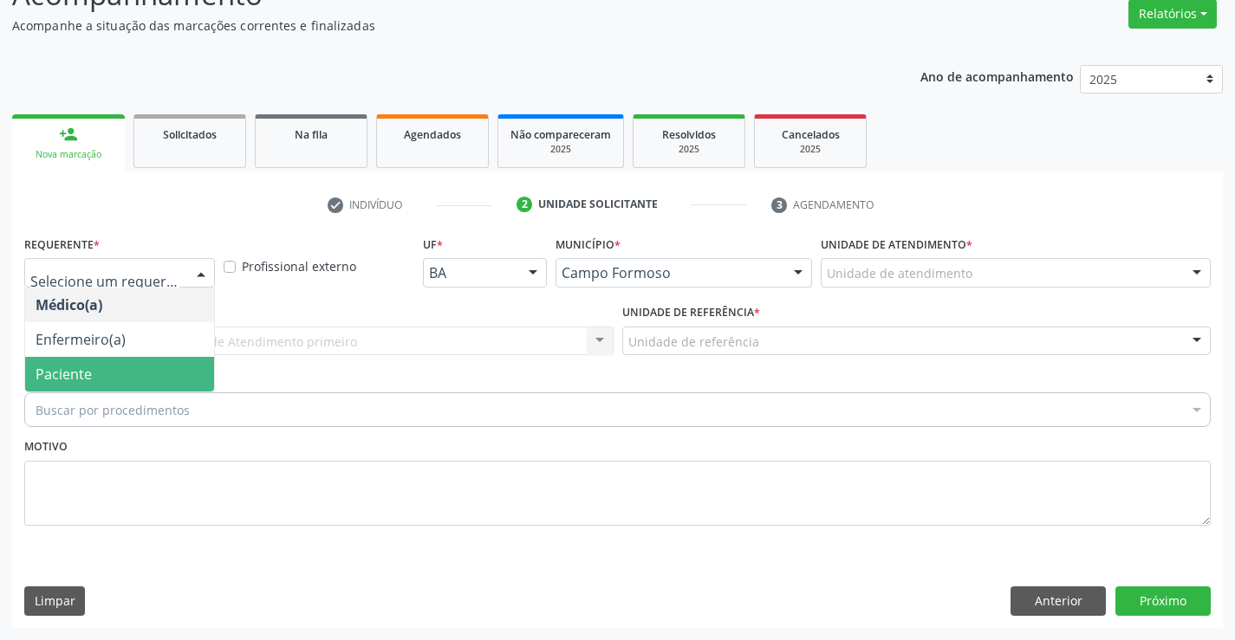
click at [88, 375] on span "Paciente" at bounding box center [64, 374] width 56 height 19
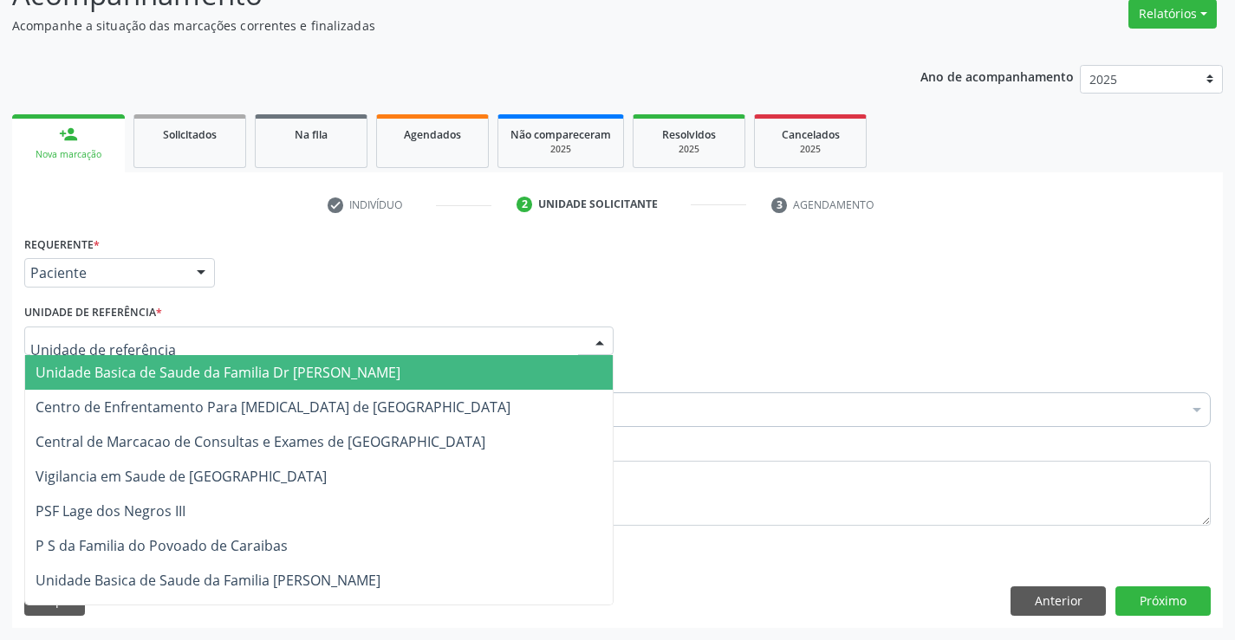
click at [161, 351] on div at bounding box center [318, 341] width 589 height 29
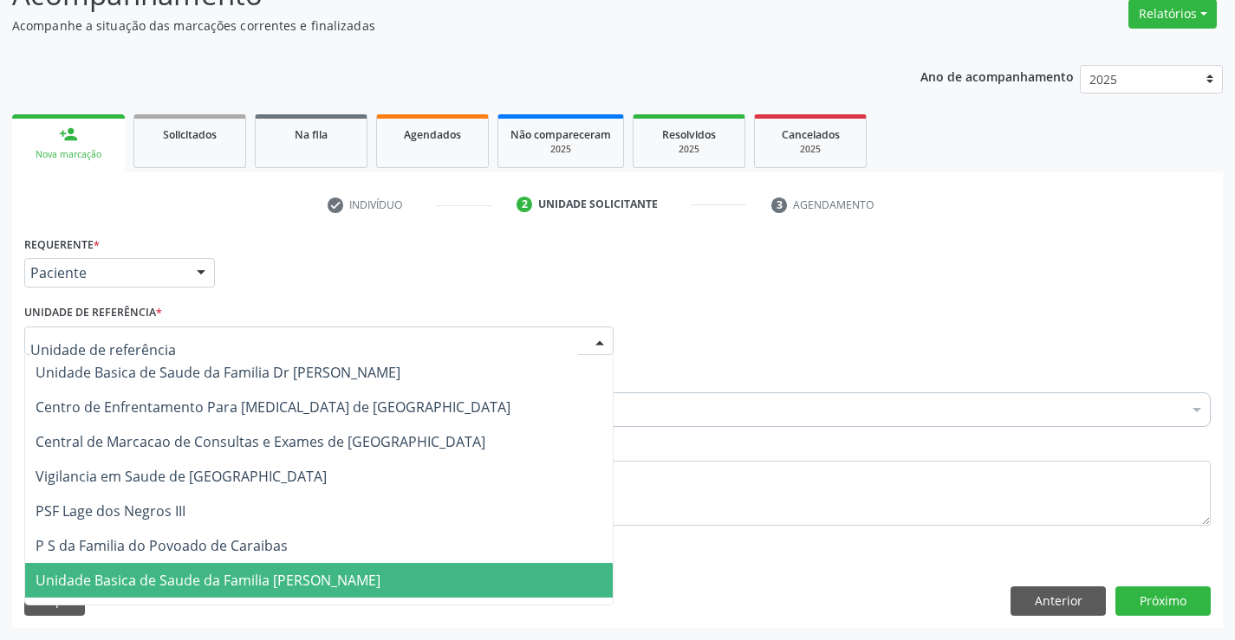
click at [189, 583] on span "Unidade Basica de Saude da Familia [PERSON_NAME]" at bounding box center [208, 580] width 345 height 19
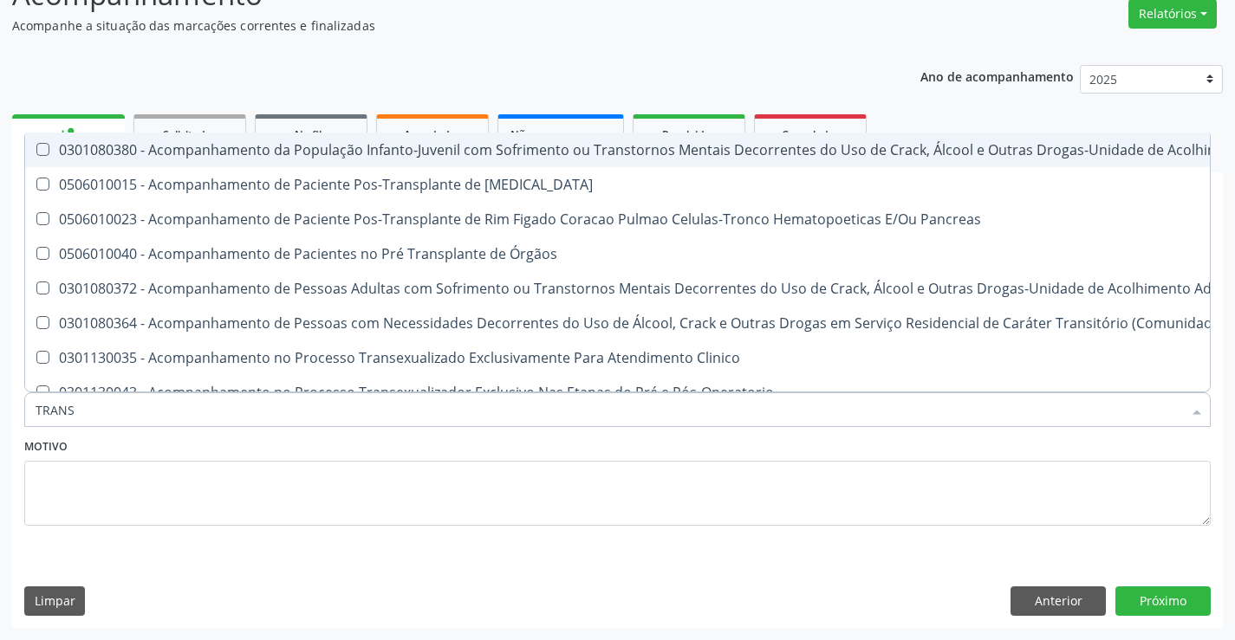
type input "TRANSV"
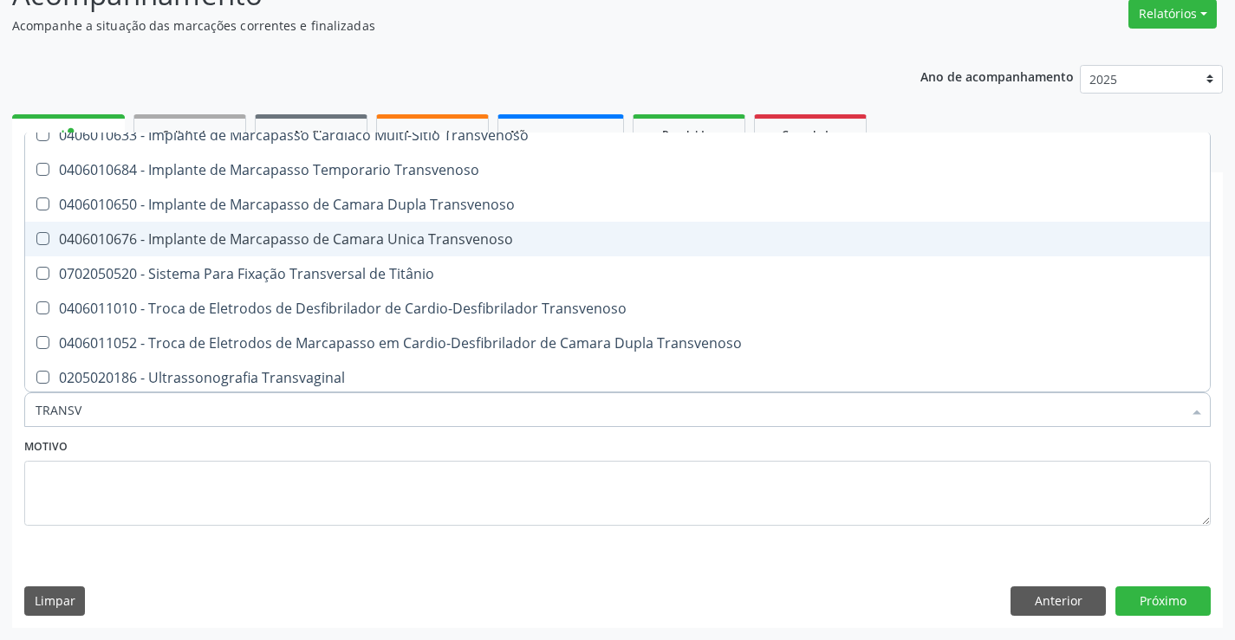
scroll to position [192, 0]
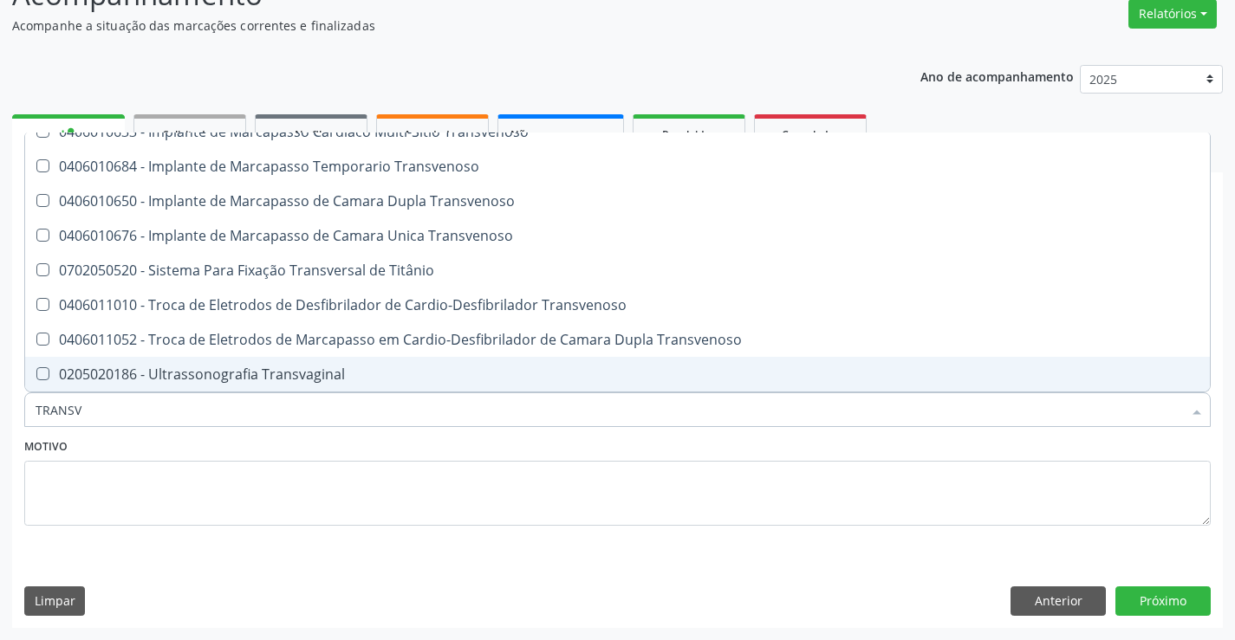
click at [345, 367] on span "0205020186 - Ultrassonografia Transvaginal" at bounding box center [617, 374] width 1185 height 35
checkbox Transvaginal "true"
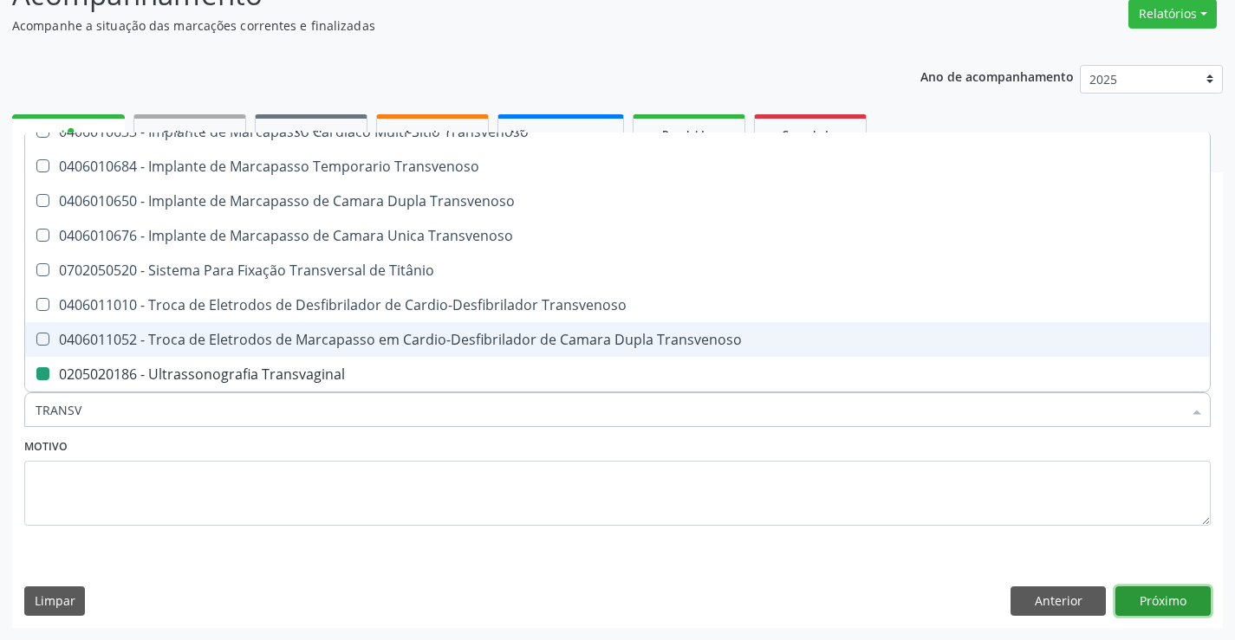
click at [1169, 597] on button "Próximo" at bounding box center [1162, 601] width 95 height 29
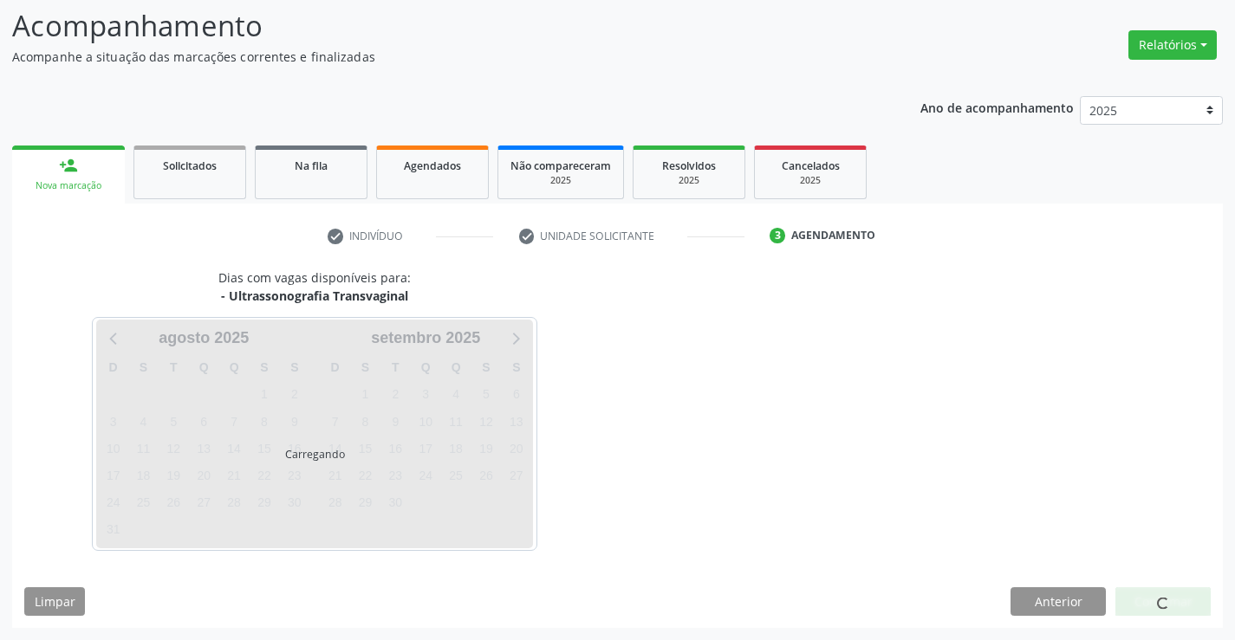
scroll to position [0, 0]
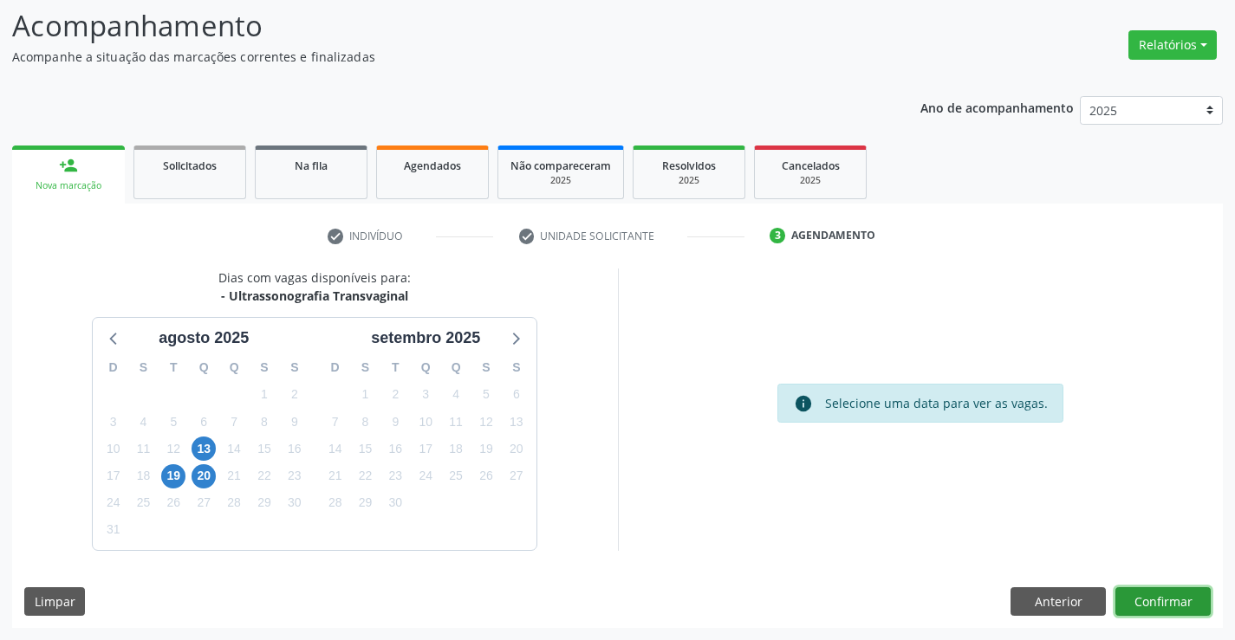
click at [1151, 596] on button "Confirmar" at bounding box center [1162, 602] width 95 height 29
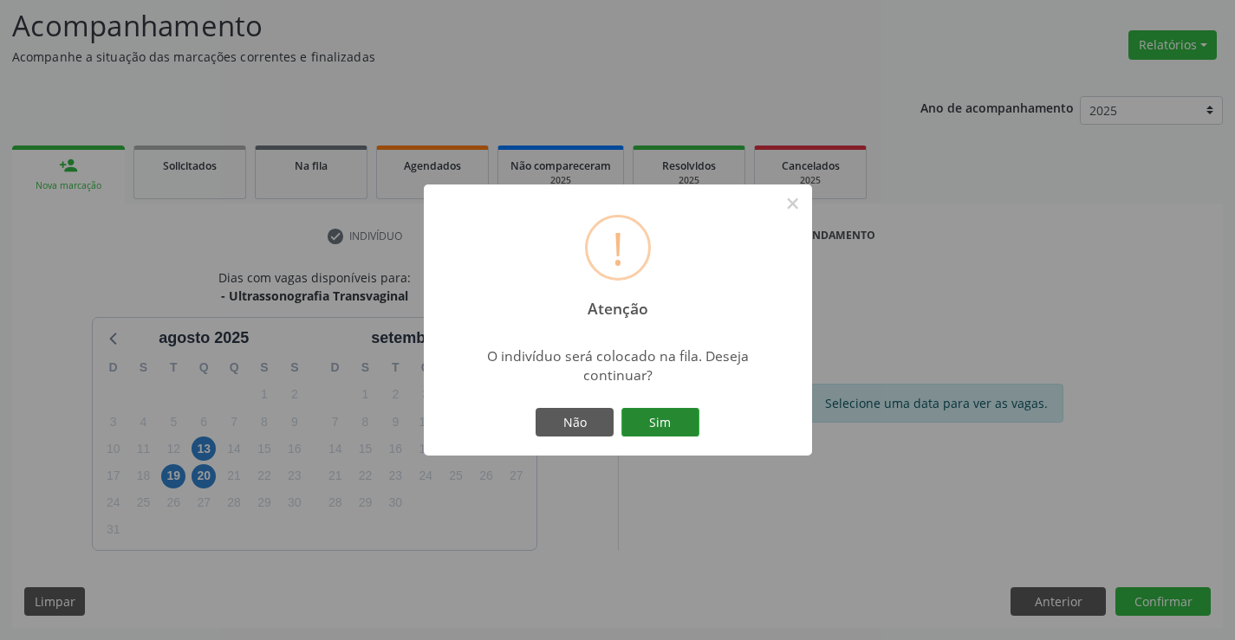
click at [664, 426] on button "Sim" at bounding box center [660, 422] width 78 height 29
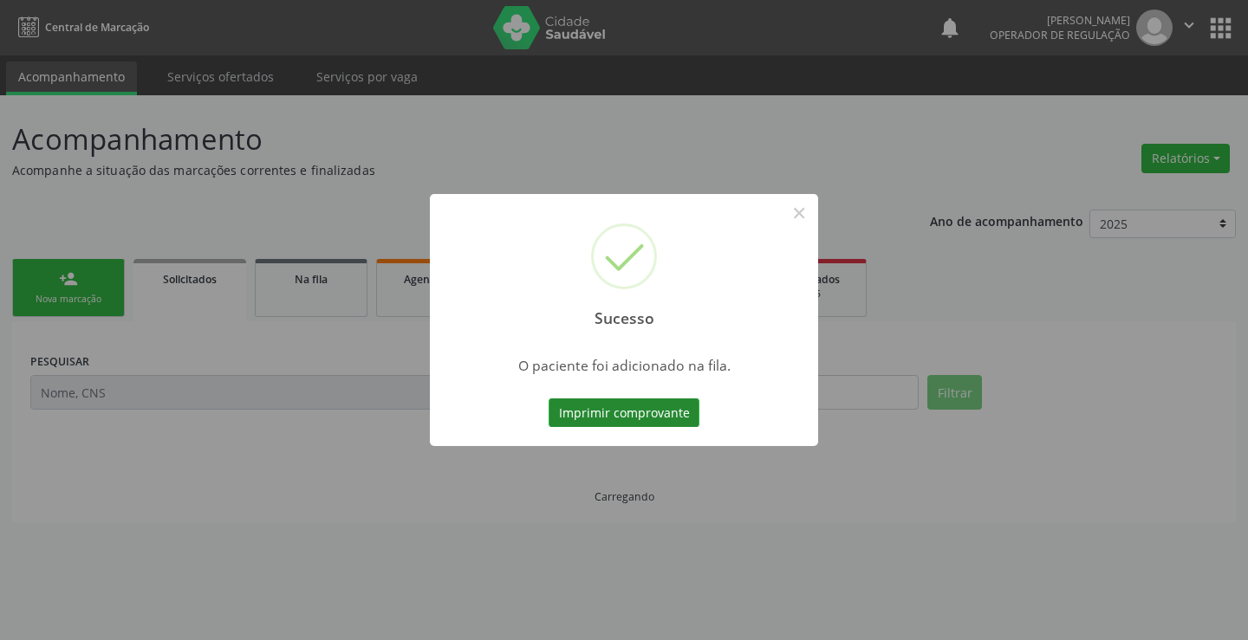
click at [659, 406] on button "Imprimir comprovante" at bounding box center [624, 413] width 151 height 29
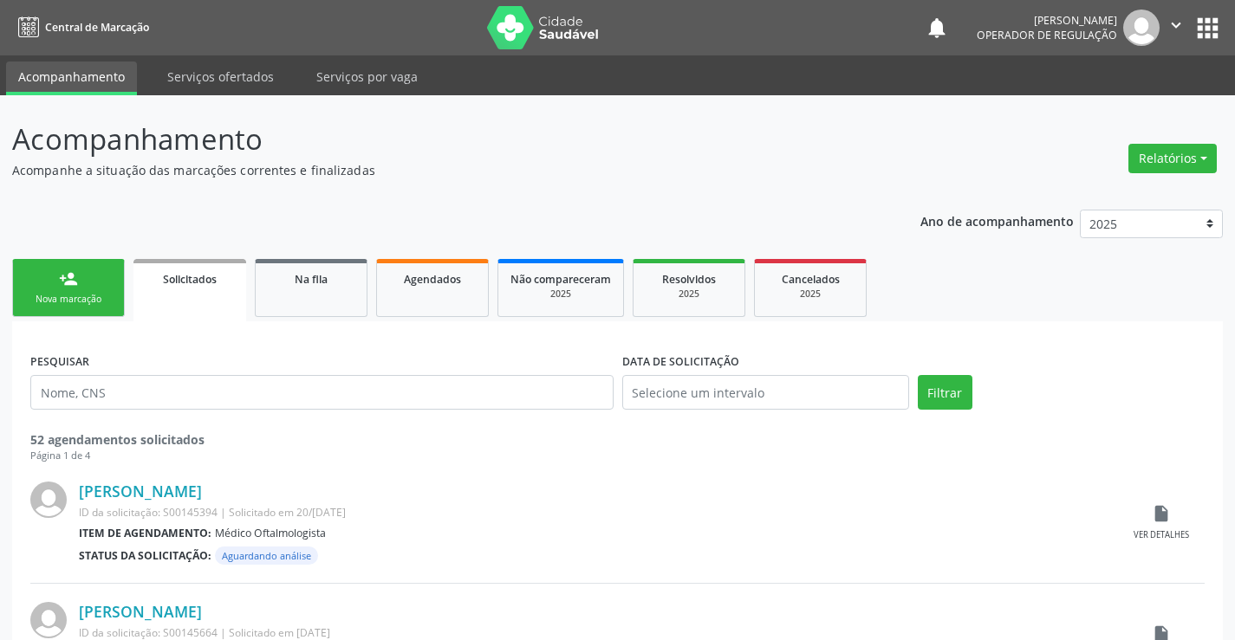
click at [79, 274] on link "person_add Nova marcação" at bounding box center [68, 288] width 113 height 58
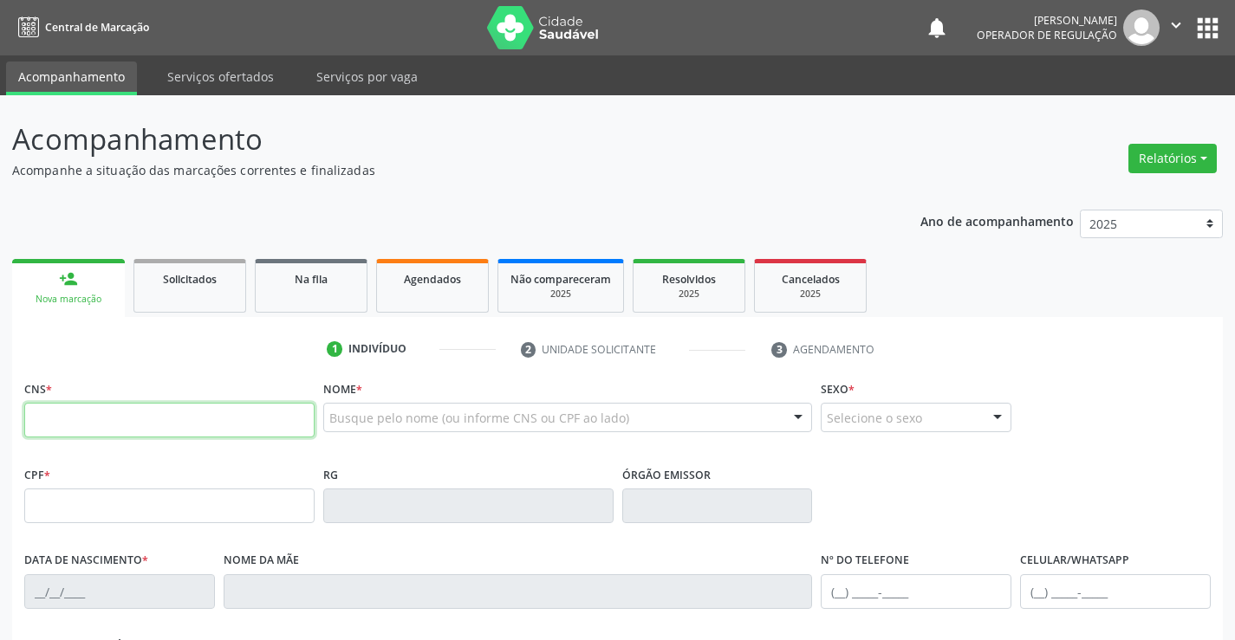
click at [99, 427] on input "text" at bounding box center [169, 420] width 290 height 35
type input "704 8010 5020 4247"
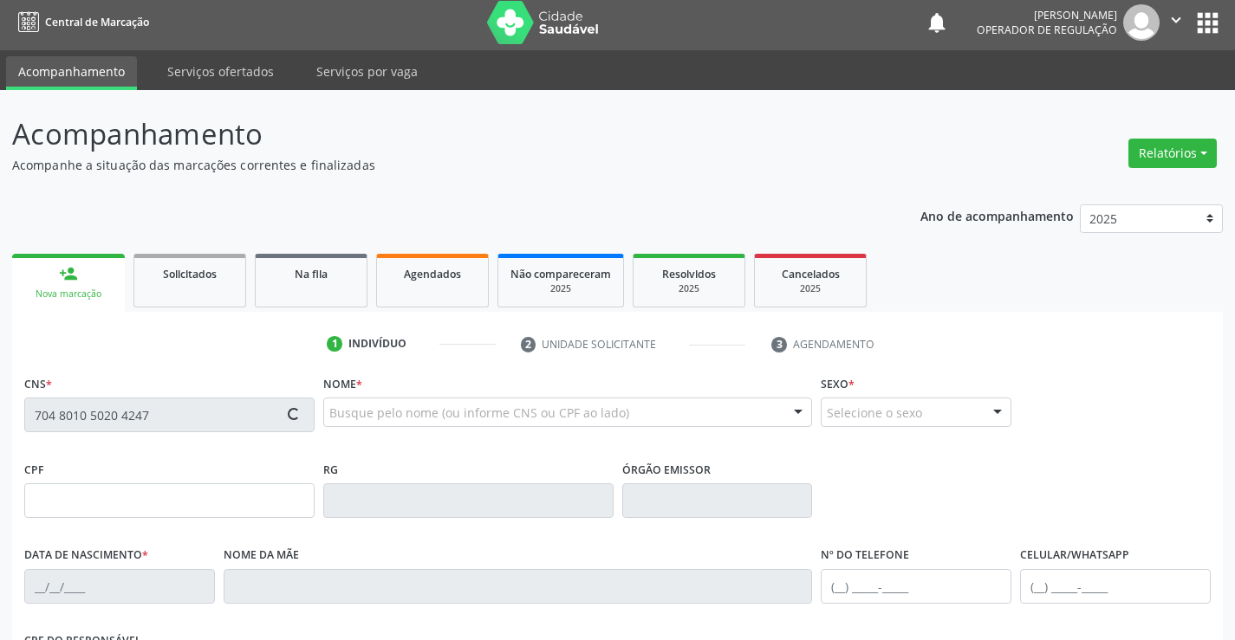
type input "[DATE]"
type input "[PHONE_NUMBER]"
type input "S/N"
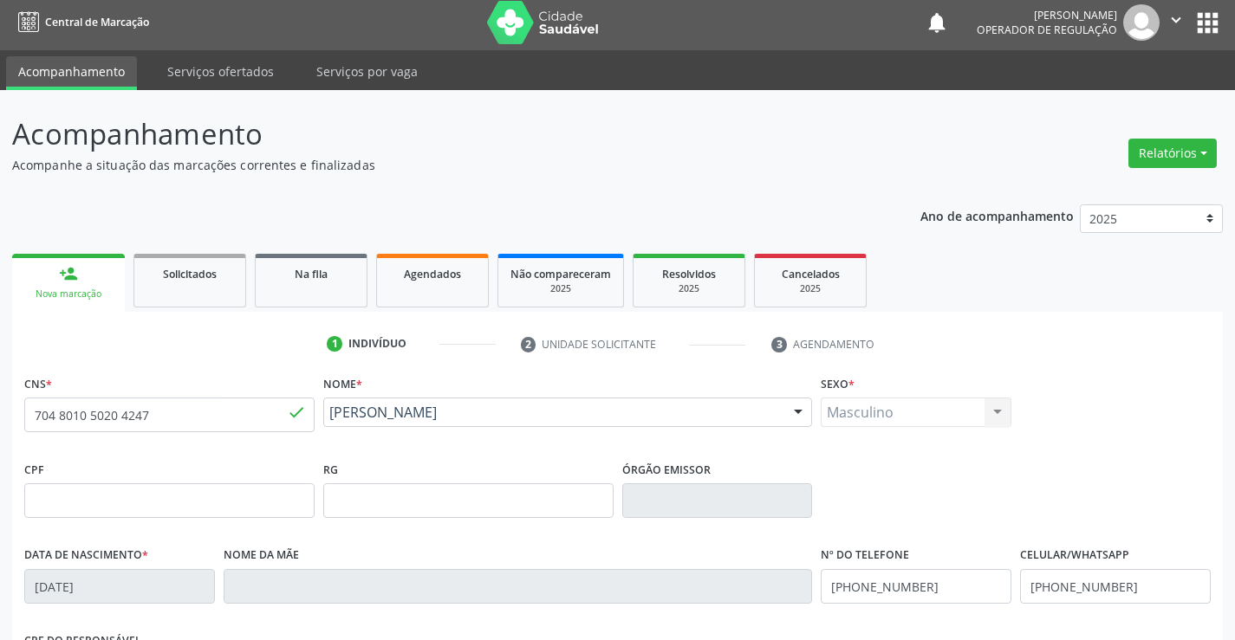
scroll to position [299, 0]
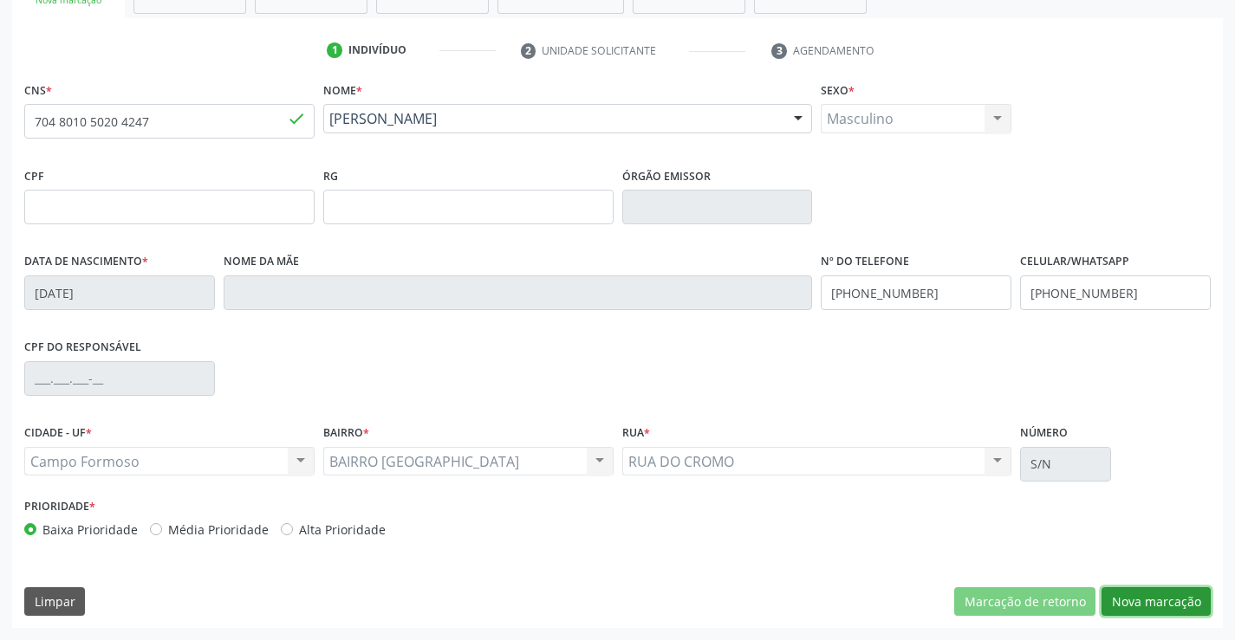
click at [1141, 605] on button "Nova marcação" at bounding box center [1156, 602] width 109 height 29
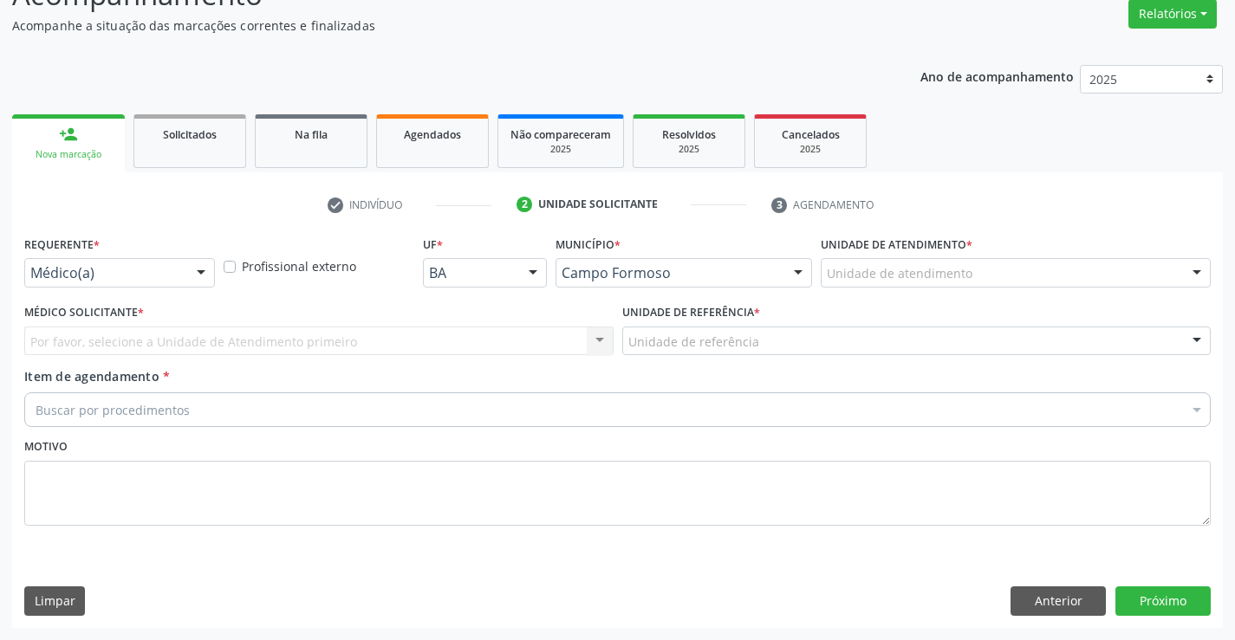
scroll to position [145, 0]
click at [180, 272] on div "Médico(a)" at bounding box center [119, 272] width 191 height 29
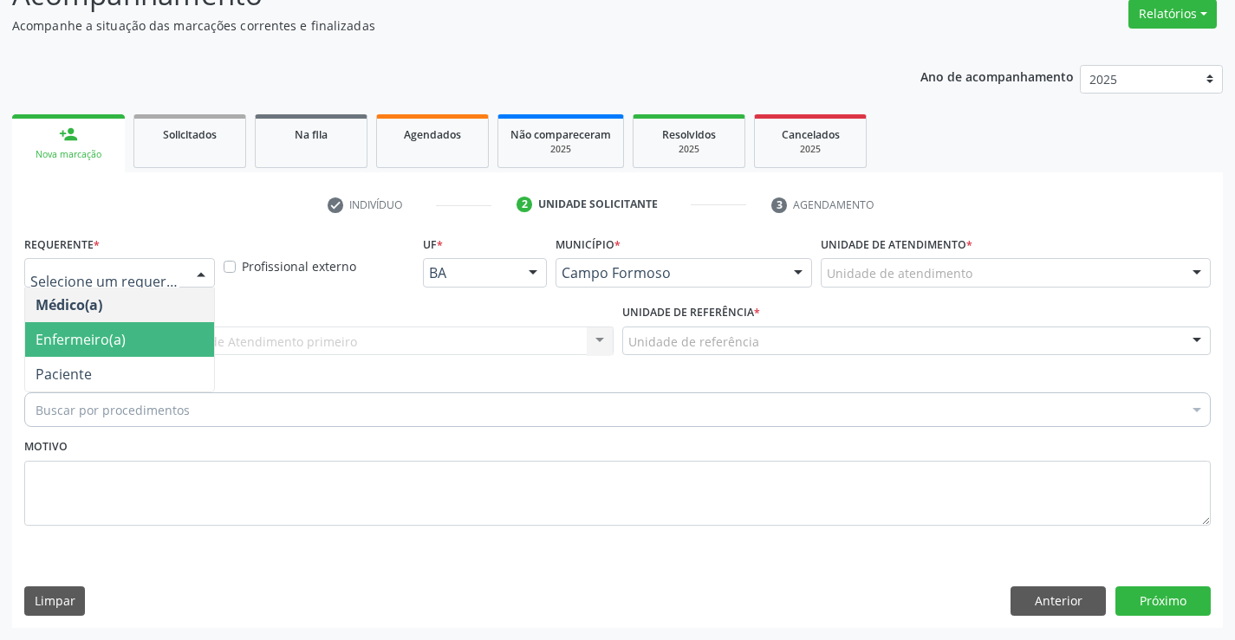
click at [82, 375] on span "Paciente" at bounding box center [64, 374] width 56 height 19
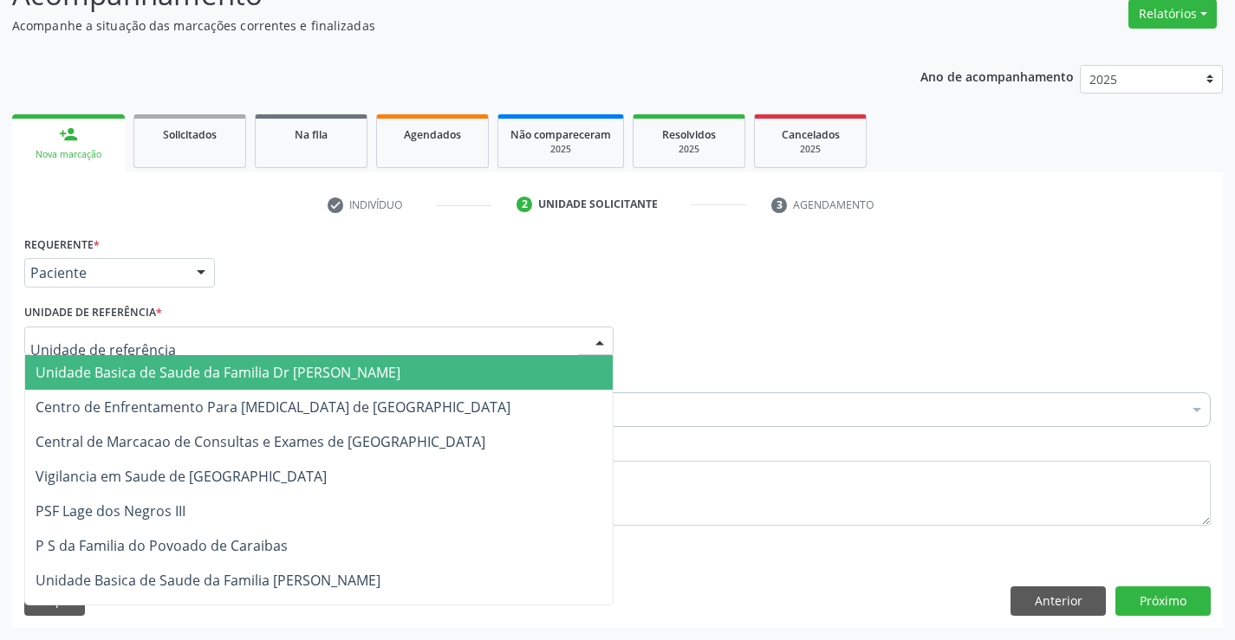
click at [270, 337] on div at bounding box center [318, 341] width 589 height 29
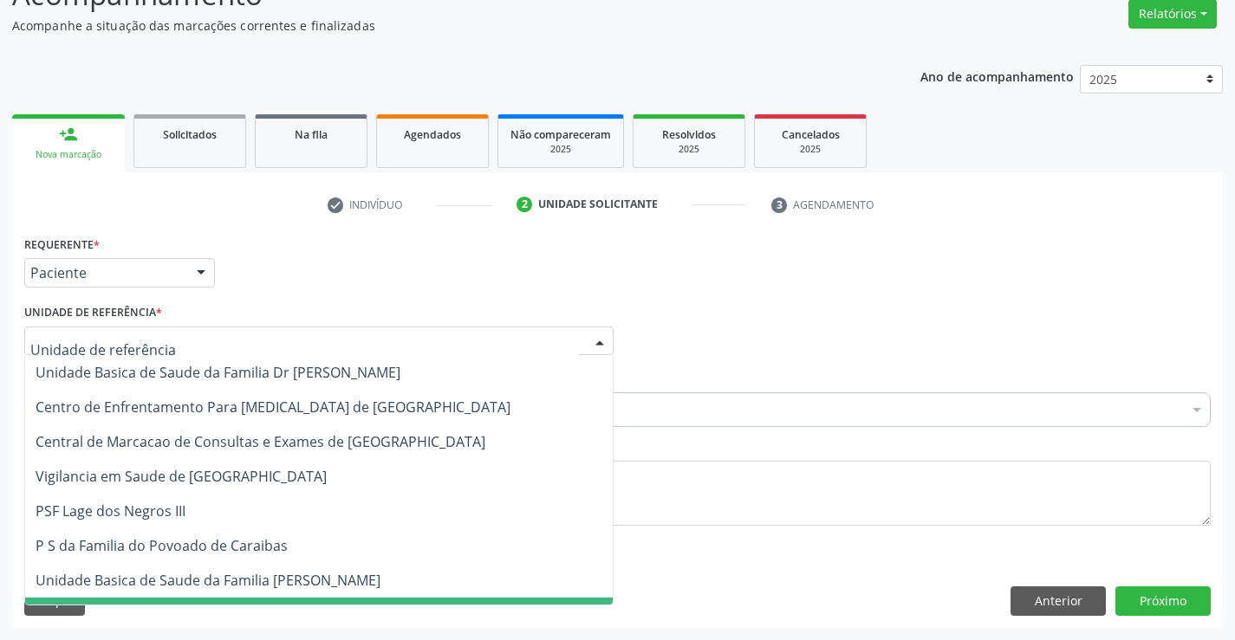
click at [272, 599] on span "P S de Curral da Ponta Psf [PERSON_NAME]" at bounding box center [319, 615] width 588 height 35
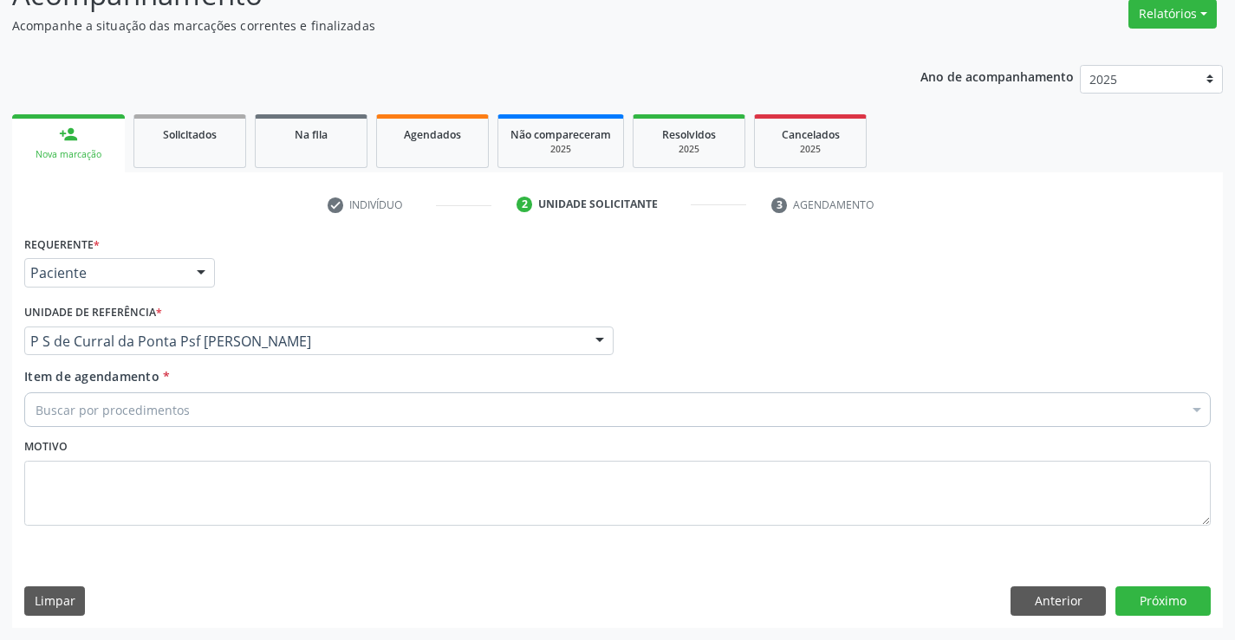
click at [272, 591] on div "Limpar Anterior Próximo" at bounding box center [617, 601] width 1186 height 29
click at [220, 412] on div "Buscar por procedimentos" at bounding box center [617, 410] width 1186 height 35
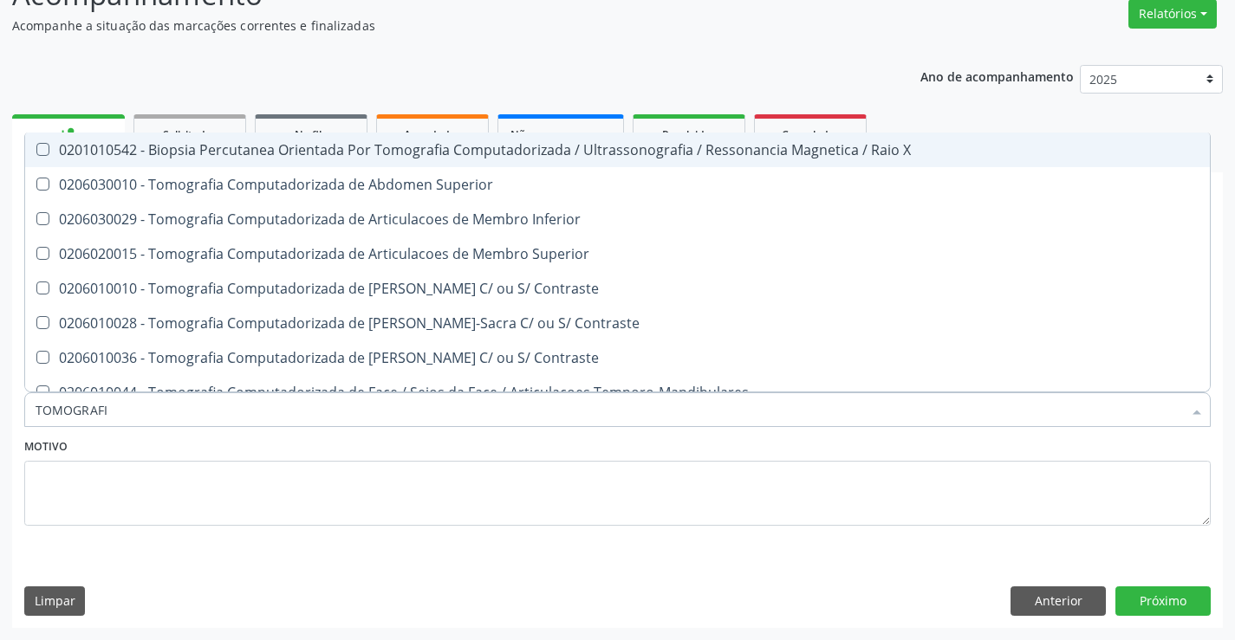
type input "TOMOGRAFIA"
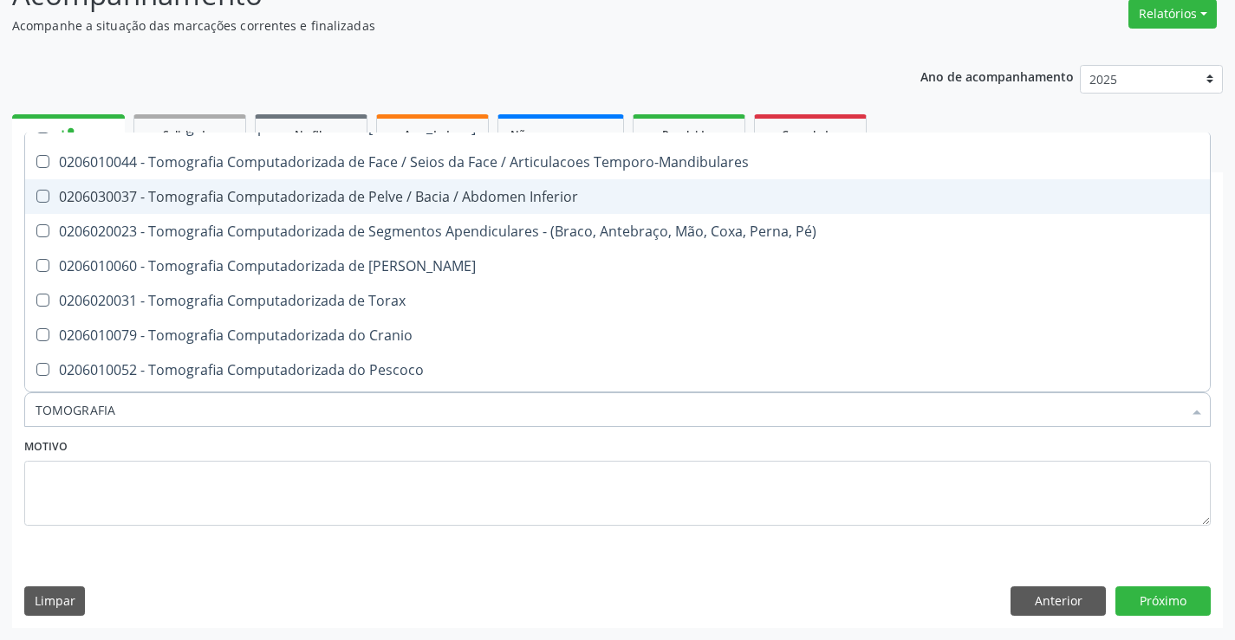
scroll to position [260, 0]
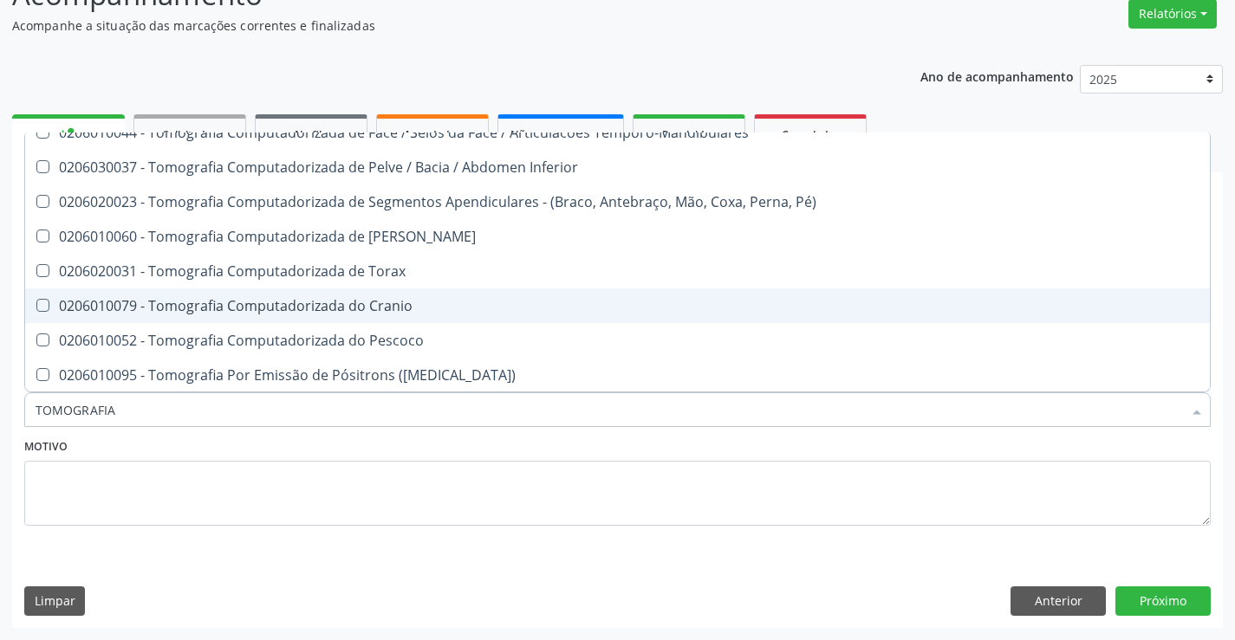
click at [448, 303] on div "0206010079 - Tomografia Computadorizada do Cranio" at bounding box center [618, 306] width 1164 height 14
checkbox Cranio "true"
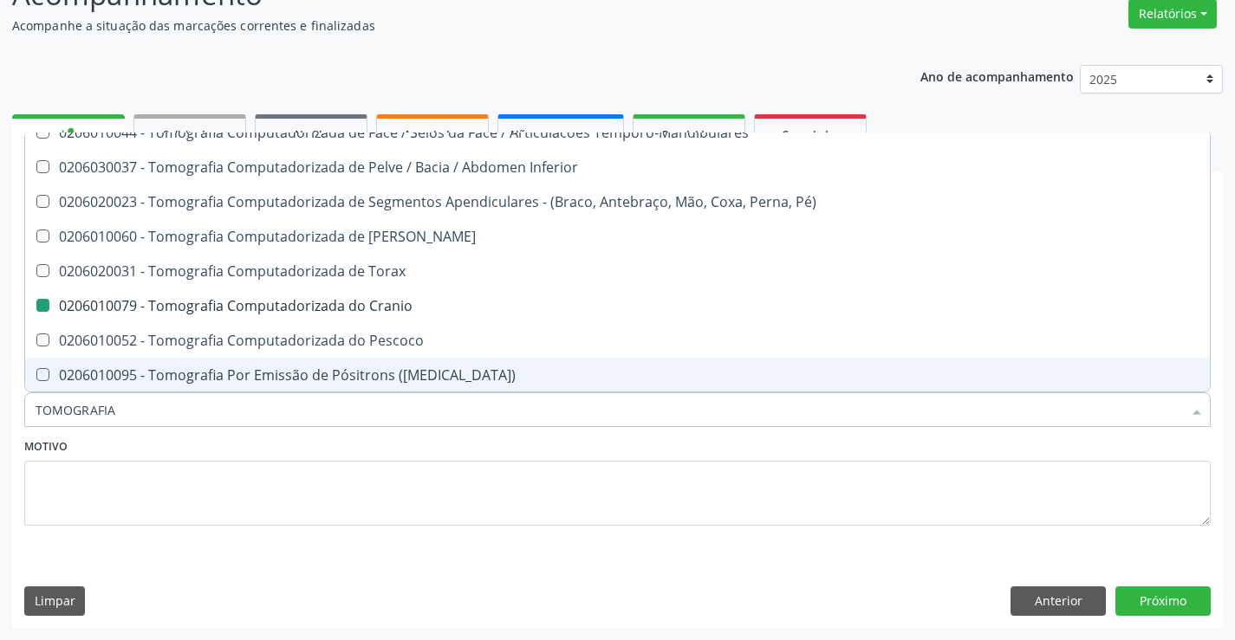
click at [448, 439] on div "Motivo" at bounding box center [617, 480] width 1186 height 92
checkbox Superior "true"
checkbox Cranio "false"
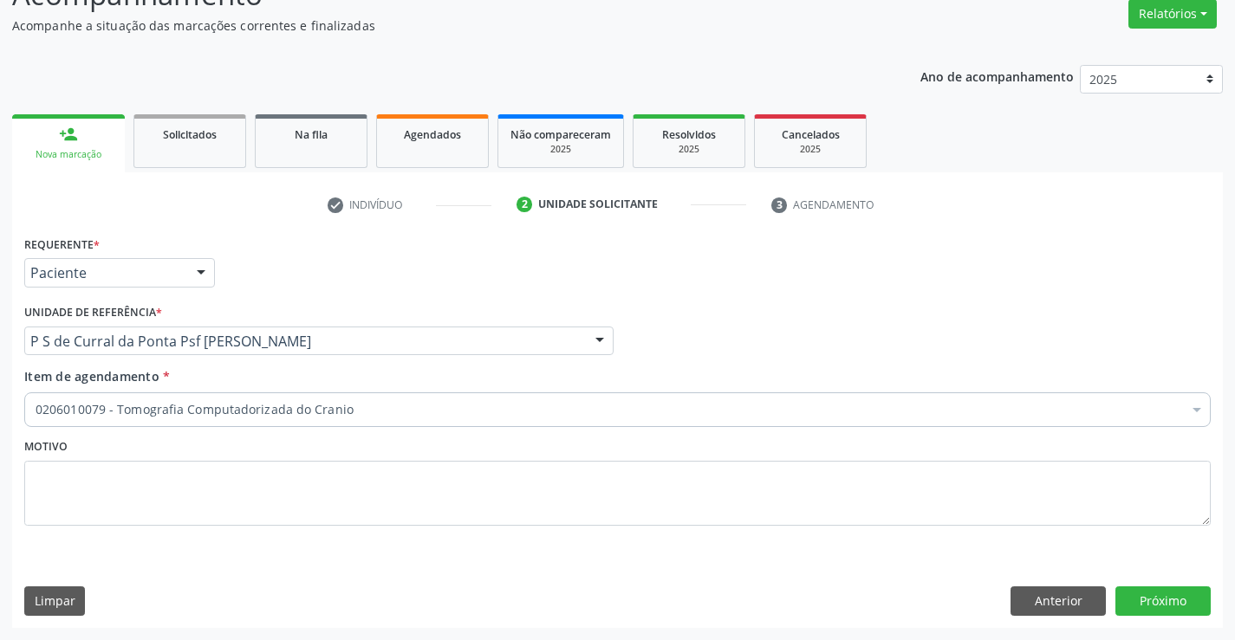
scroll to position [0, 0]
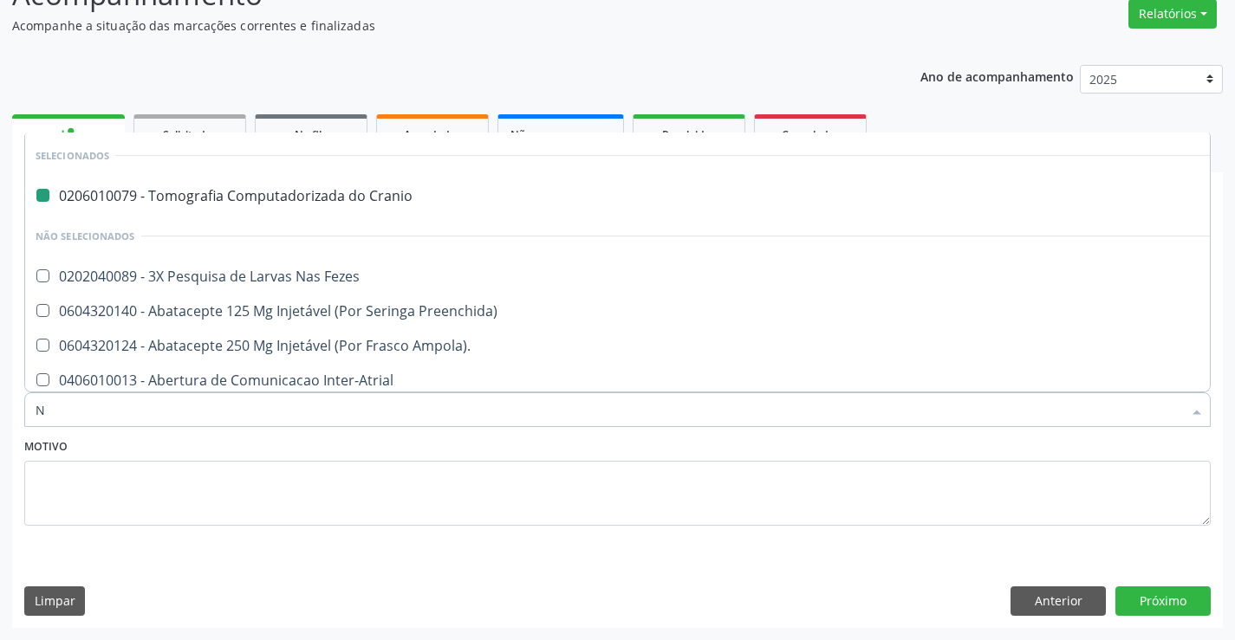
type input "NE"
checkbox Cranio "false"
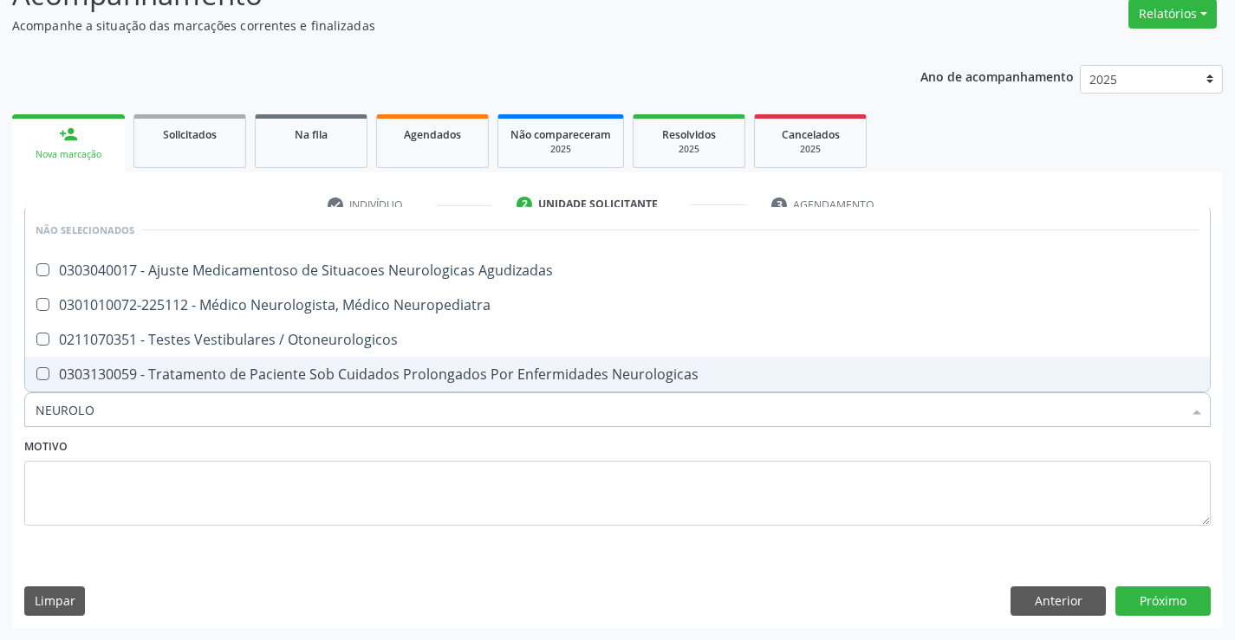
type input "NEUROLOG"
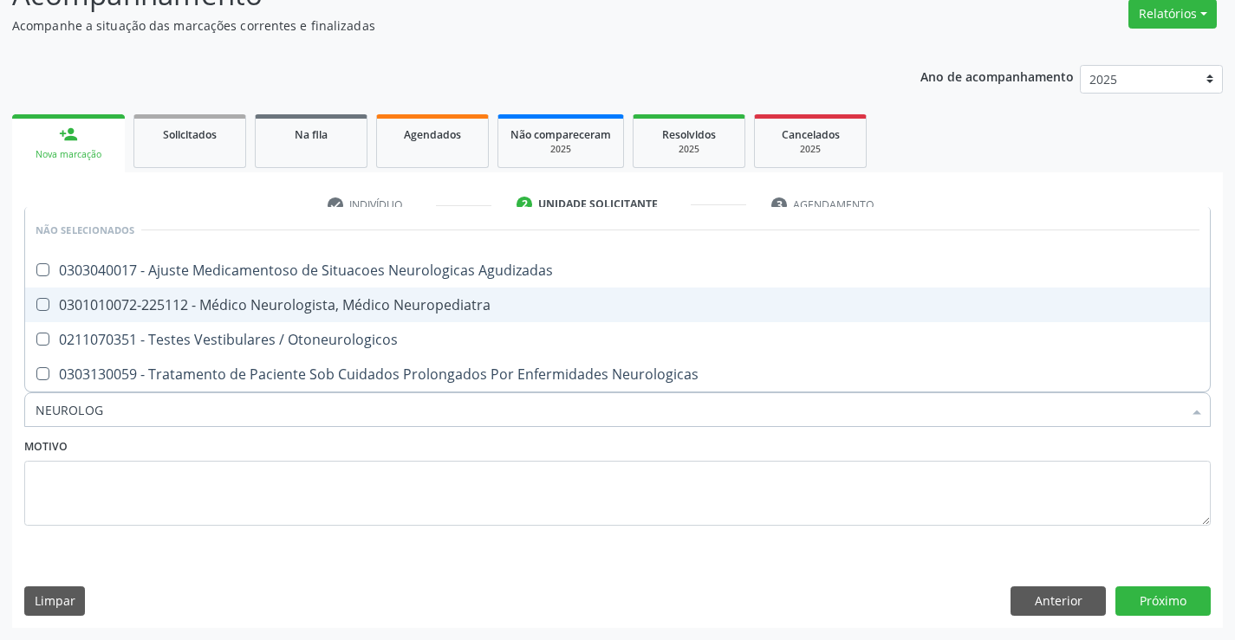
click at [425, 302] on div "0301010072-225112 - Médico Neurologista, Médico Neuropediatra" at bounding box center [618, 305] width 1164 height 14
checkbox Neuropediatra "true"
click at [1154, 608] on button "Próximo" at bounding box center [1162, 601] width 95 height 29
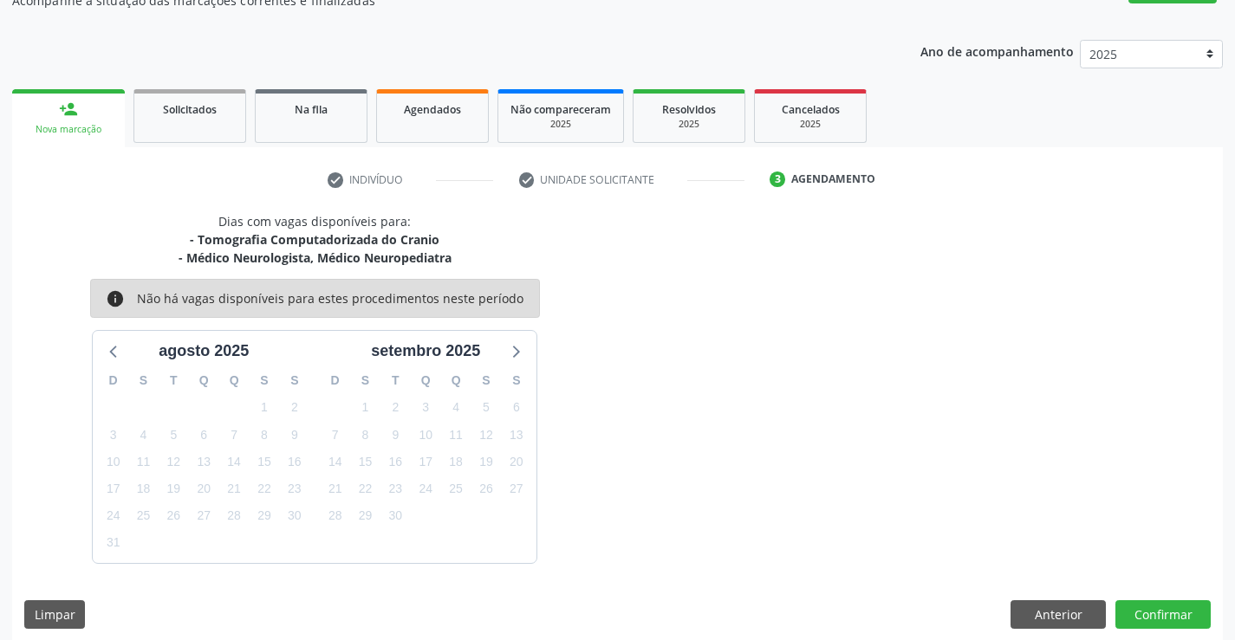
scroll to position [183, 0]
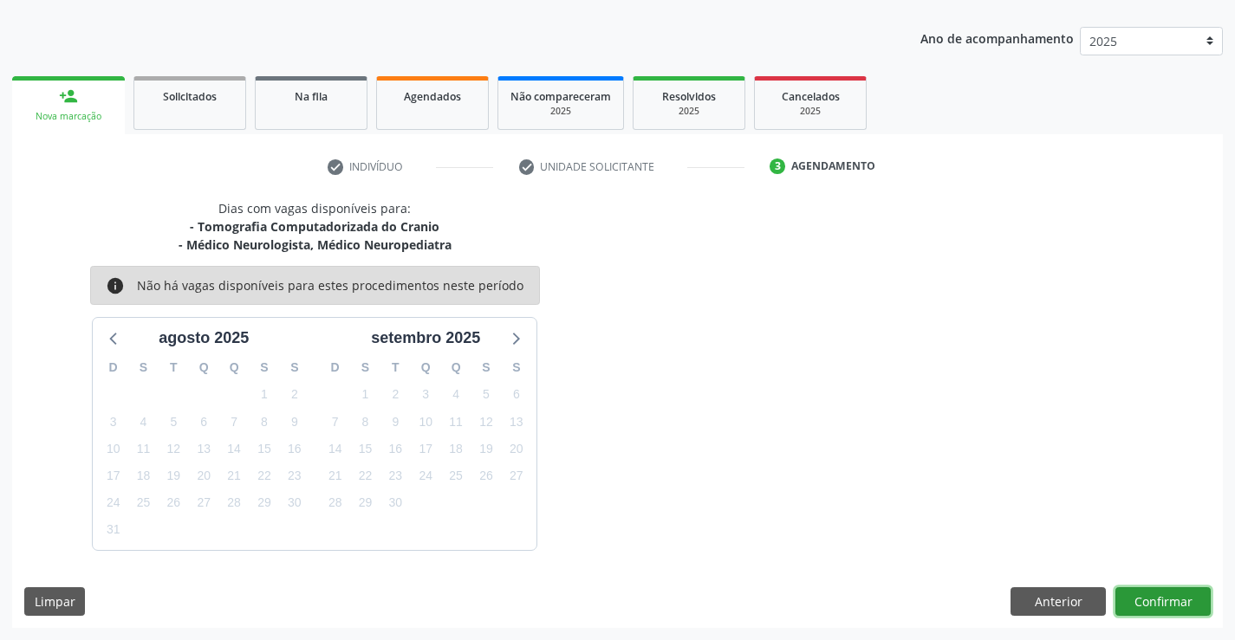
click at [1174, 600] on button "Confirmar" at bounding box center [1162, 602] width 95 height 29
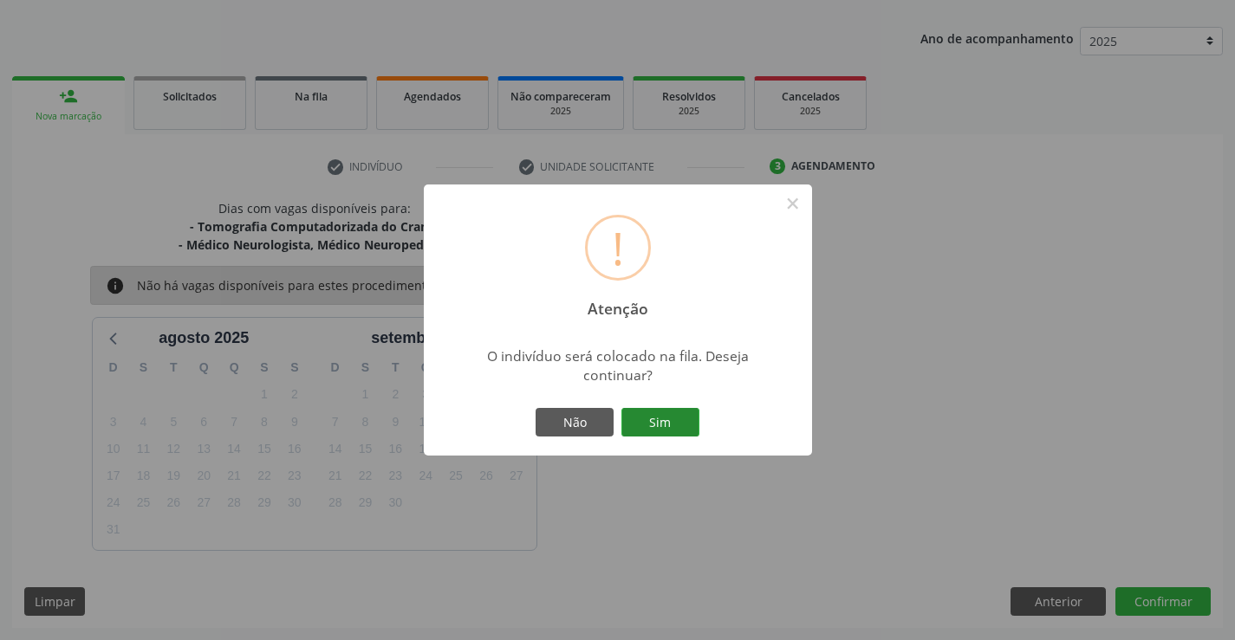
click at [687, 422] on button "Sim" at bounding box center [660, 422] width 78 height 29
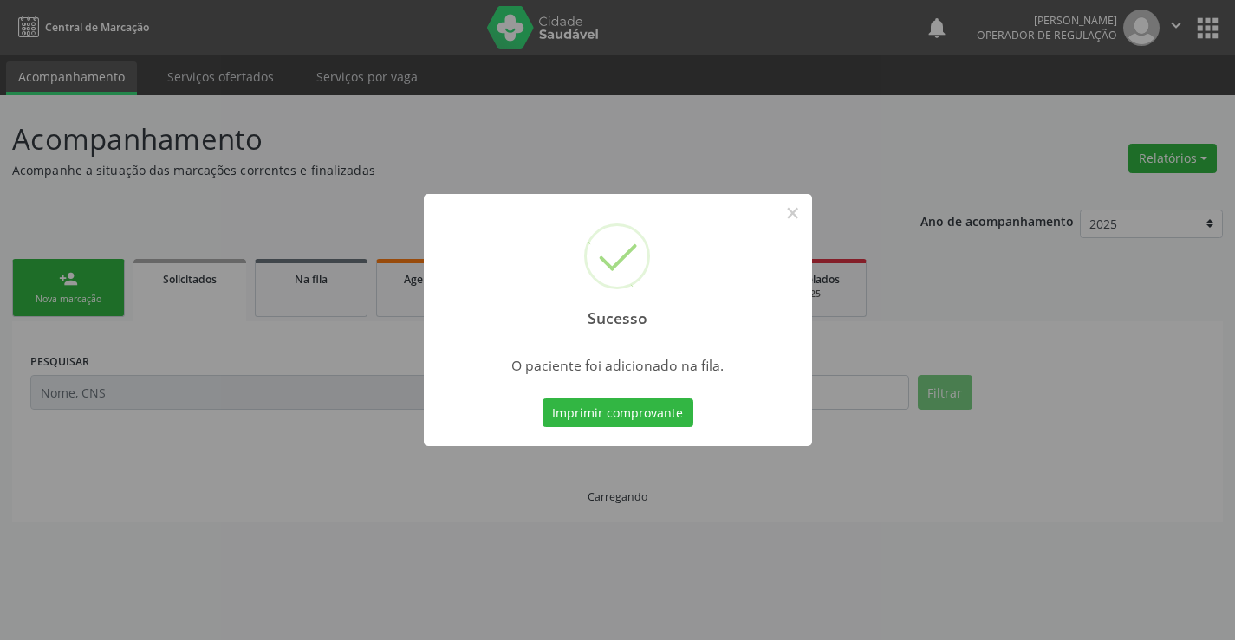
scroll to position [0, 0]
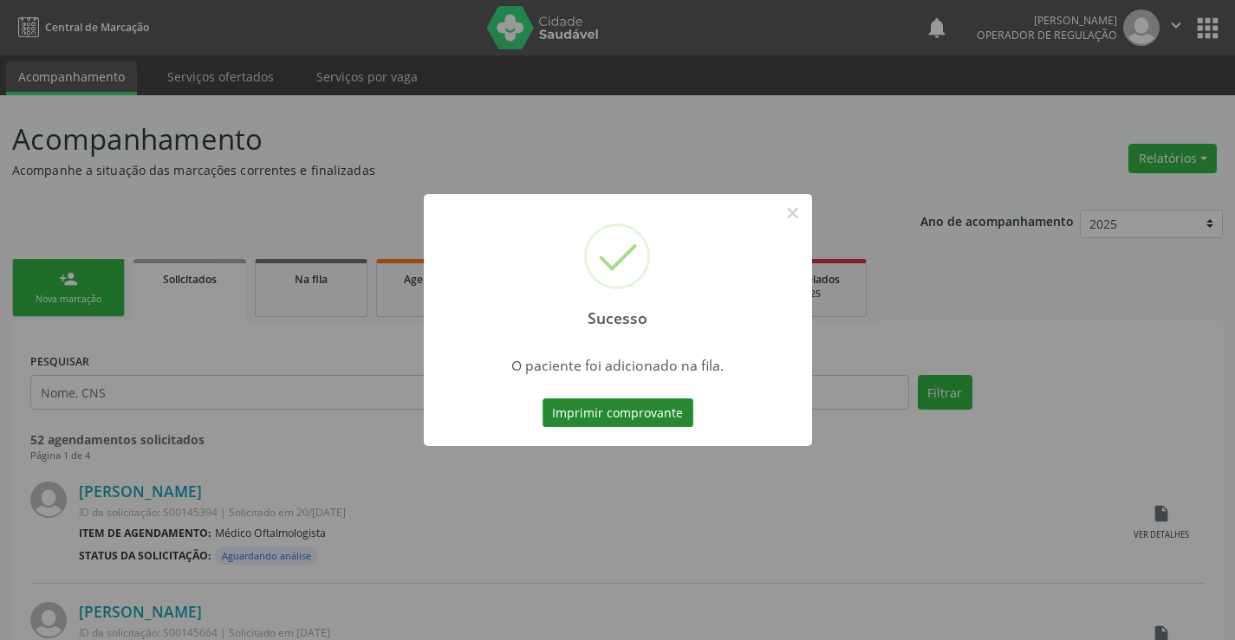
click at [663, 412] on button "Imprimir comprovante" at bounding box center [618, 413] width 151 height 29
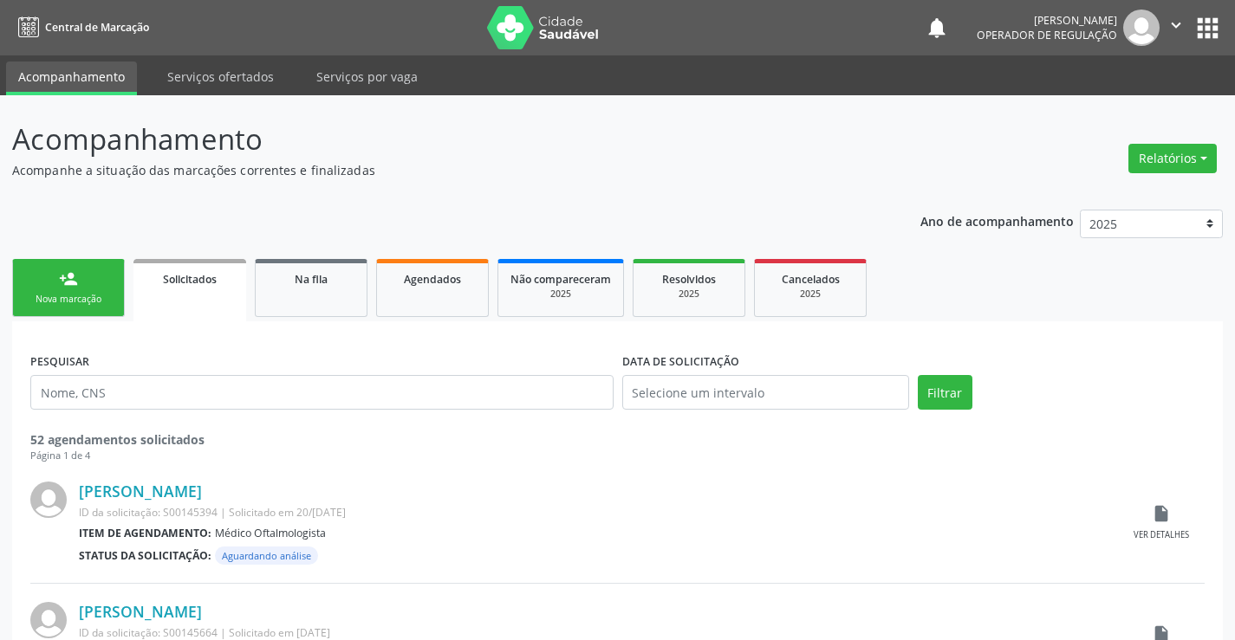
click at [1172, 22] on icon "" at bounding box center [1176, 25] width 19 height 19
click at [1091, 103] on link "Sair" at bounding box center [1132, 106] width 120 height 24
